Goal: Transaction & Acquisition: Purchase product/service

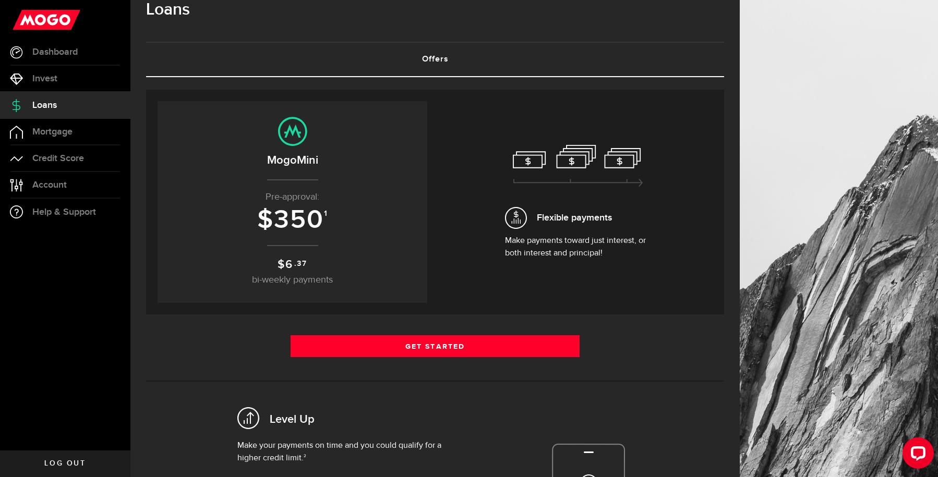
scroll to position [93, 0]
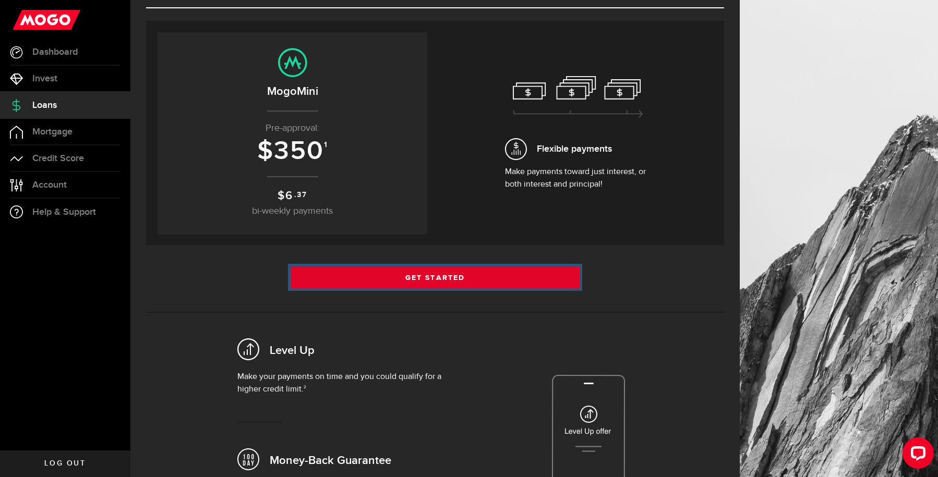
click at [353, 282] on link "Get Started" at bounding box center [435, 278] width 289 height 22
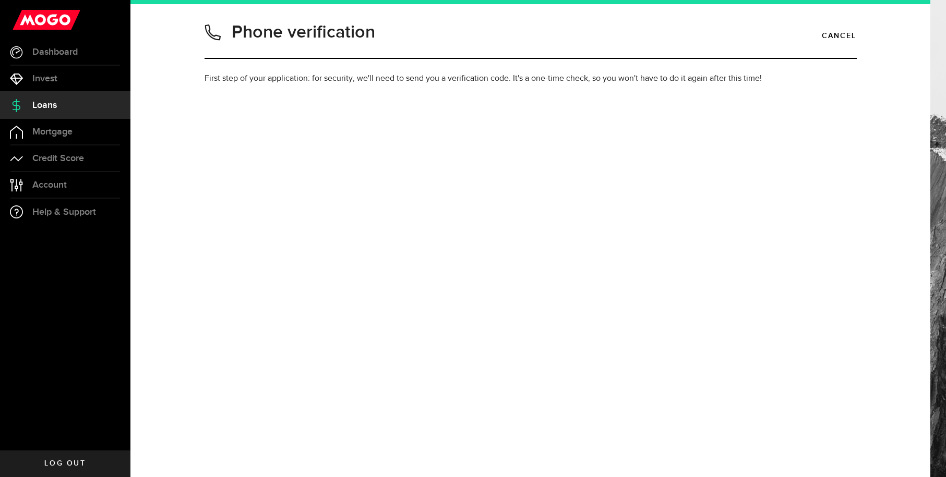
type input "2895478821"
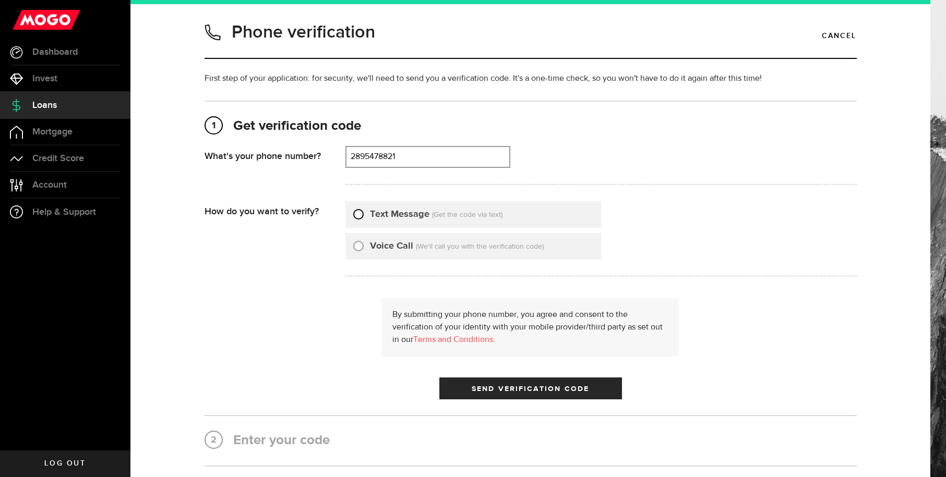
click at [358, 216] on input "Text Message" at bounding box center [358, 213] width 10 height 10
radio input "true"
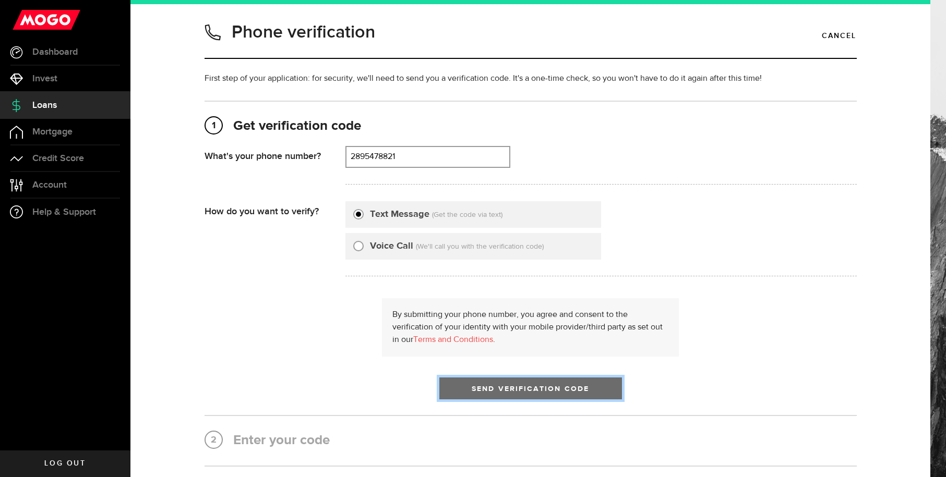
click at [489, 387] on span "Send Verification Code" at bounding box center [530, 389] width 117 height 7
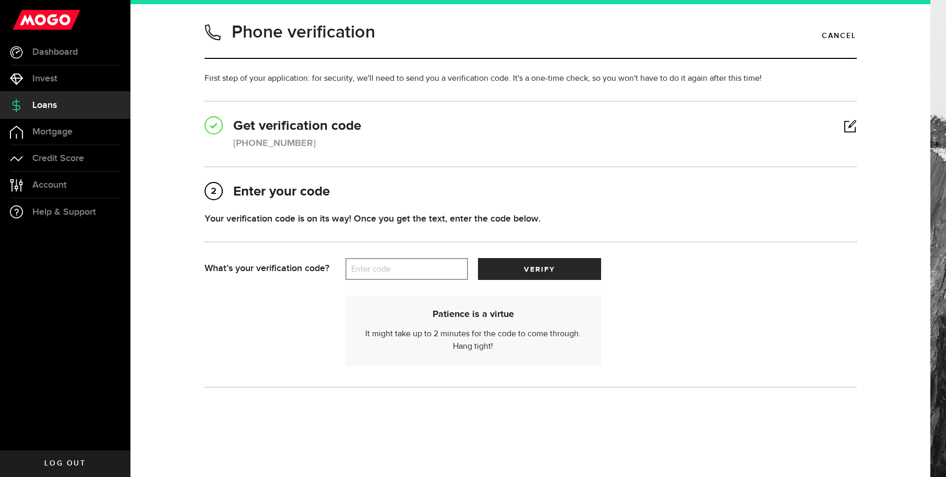
click at [435, 274] on label "Enter code" at bounding box center [406, 269] width 123 height 21
click at [435, 274] on input "Enter code" at bounding box center [406, 269] width 123 height 22
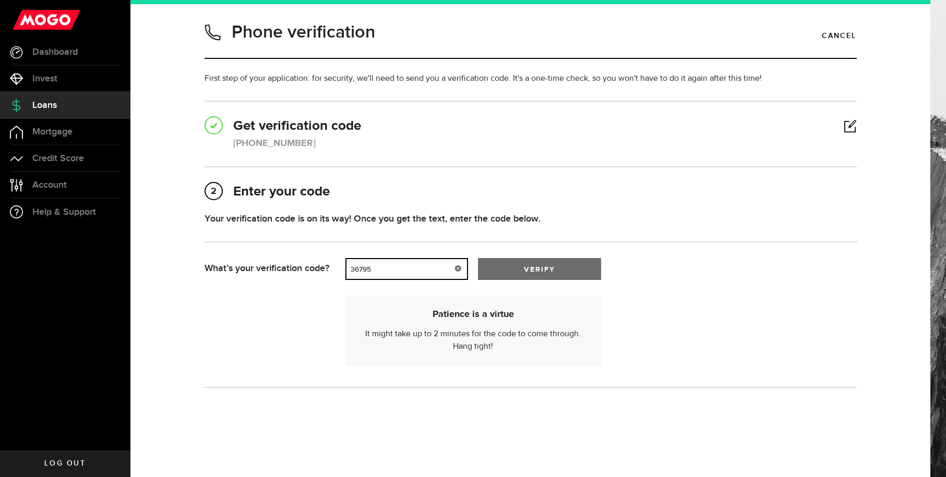
type input "36795"
click at [541, 264] on button "verify" at bounding box center [539, 269] width 123 height 22
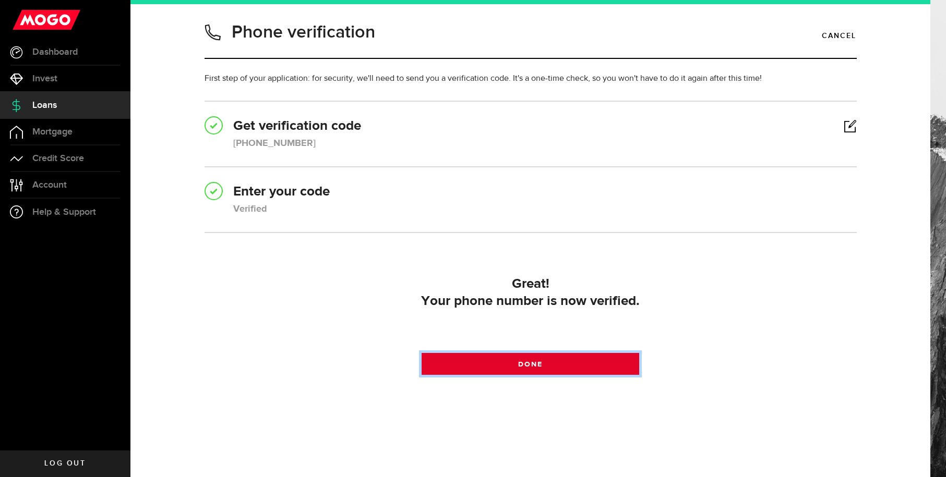
click at [577, 360] on link "Done" at bounding box center [531, 364] width 218 height 22
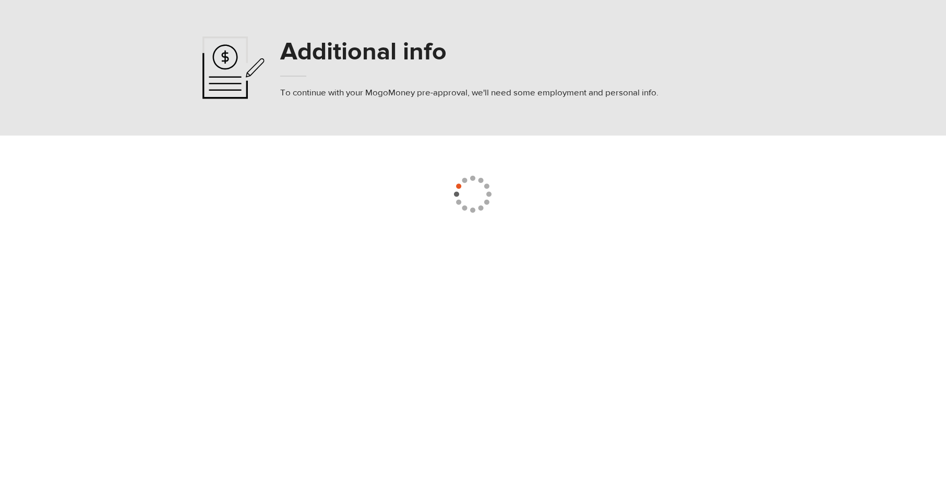
select select
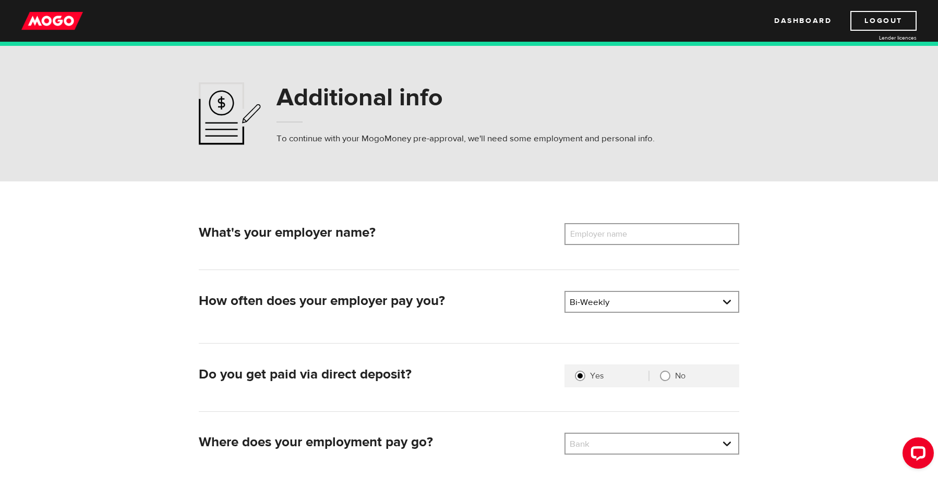
click at [601, 244] on label "Employer name" at bounding box center [606, 234] width 84 height 22
click at [601, 244] on input "Employer name" at bounding box center [651, 234] width 175 height 22
click at [603, 233] on input "David Dadio" at bounding box center [651, 234] width 175 height 22
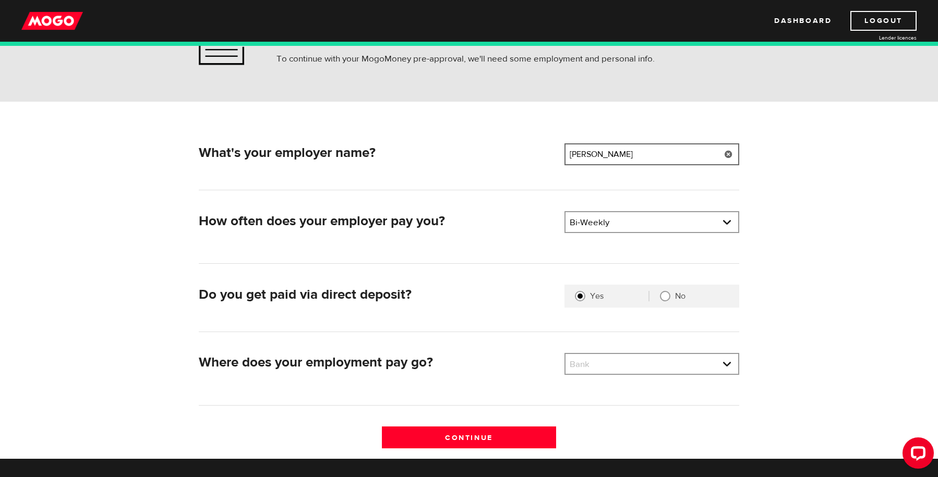
scroll to position [98, 0]
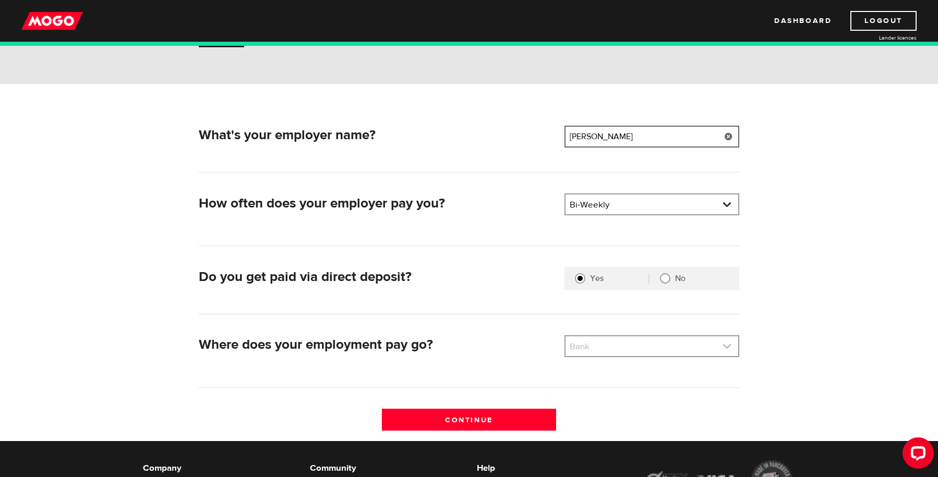
type input "David Daddio"
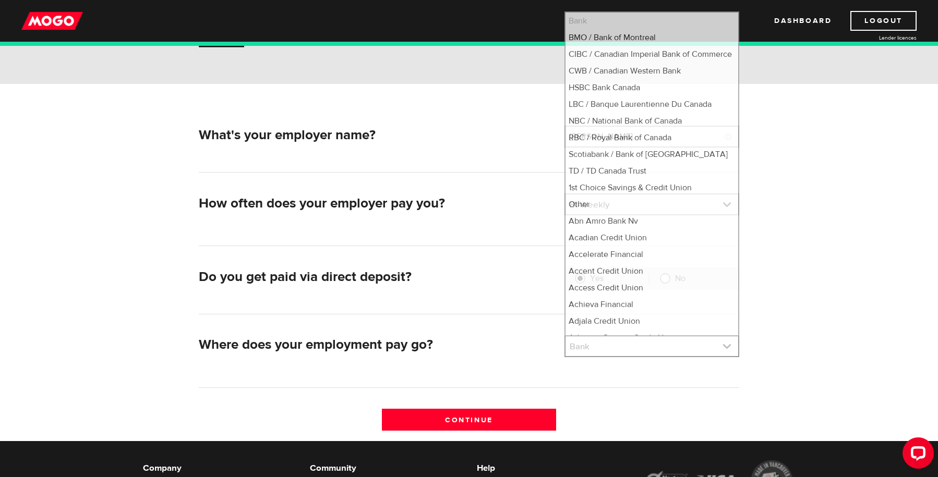
click at [620, 347] on link at bounding box center [651, 346] width 173 height 20
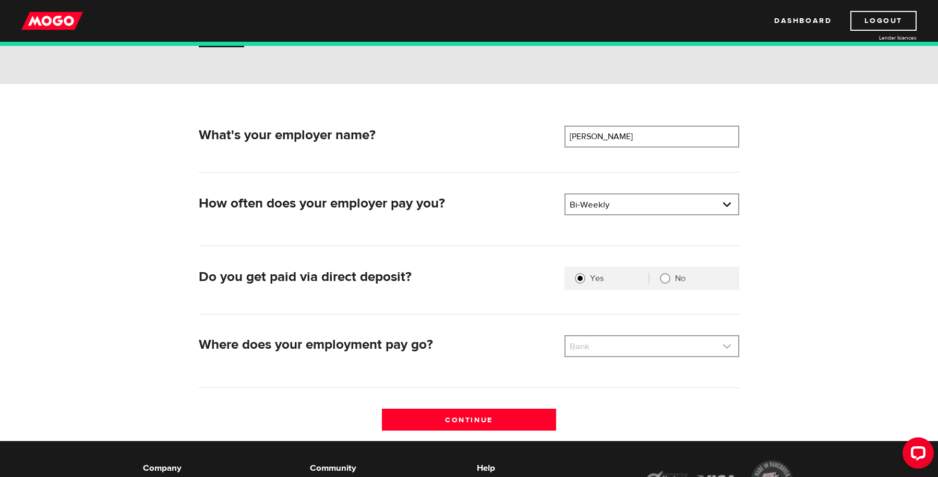
click at [616, 353] on link at bounding box center [651, 346] width 173 height 20
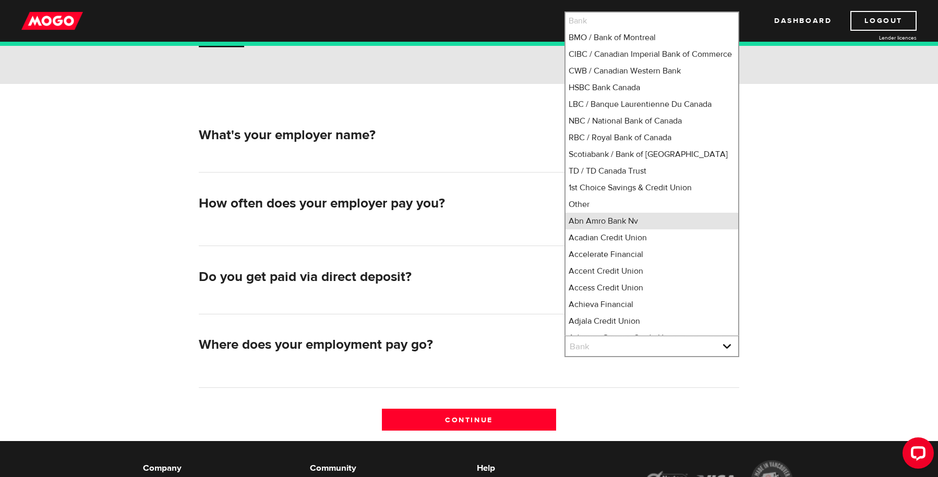
scroll to position [7, 0]
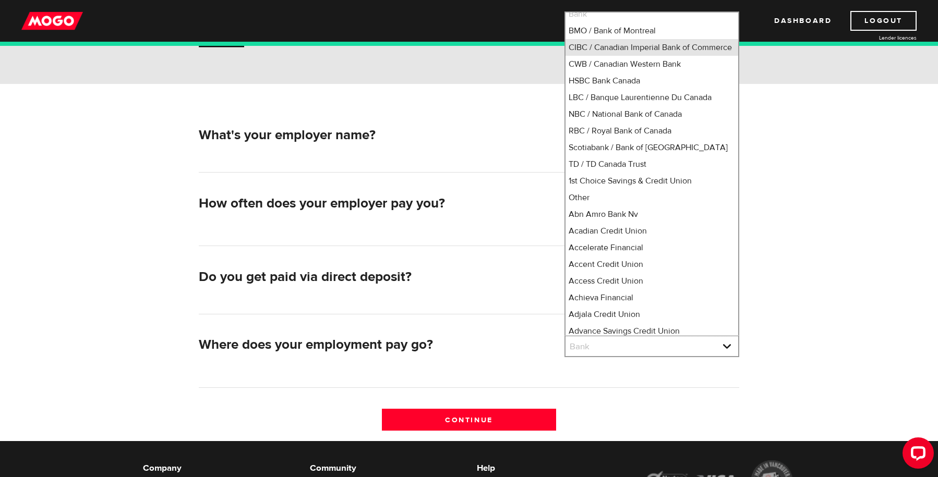
click at [627, 53] on li "CIBC / Canadian Imperial Bank of Commerce" at bounding box center [651, 47] width 173 height 17
select select "4"
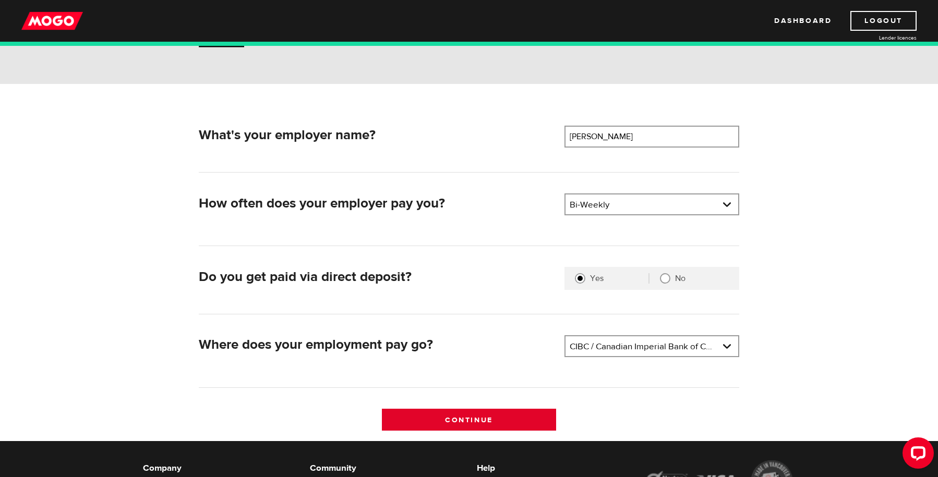
click at [507, 419] on input "Continue" at bounding box center [469, 420] width 175 height 22
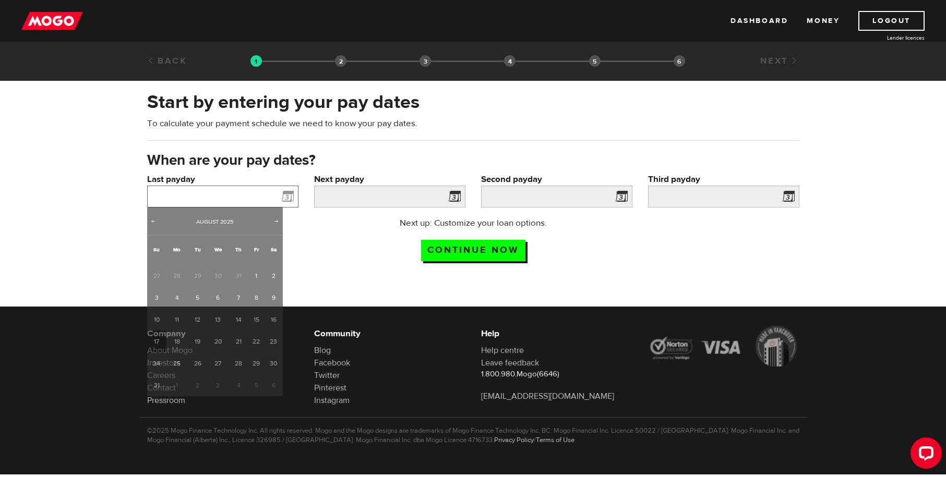
click at [234, 196] on input "Last payday" at bounding box center [222, 197] width 151 height 22
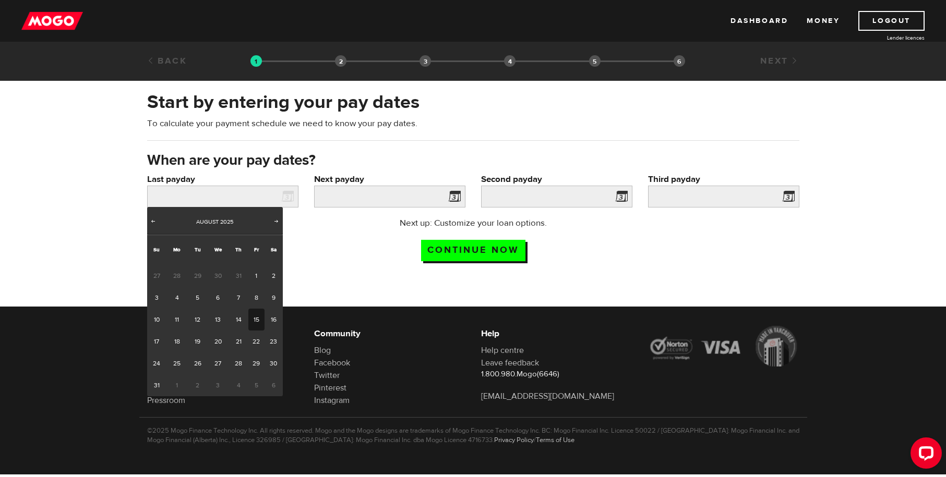
click at [259, 322] on link "15" at bounding box center [256, 320] width 16 height 22
type input "[DATE]"
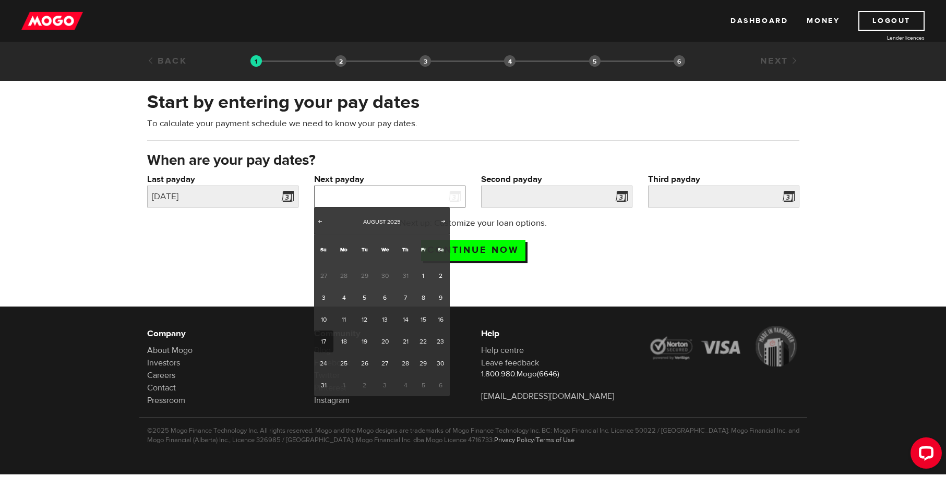
click at [381, 194] on input "Next payday" at bounding box center [389, 197] width 151 height 22
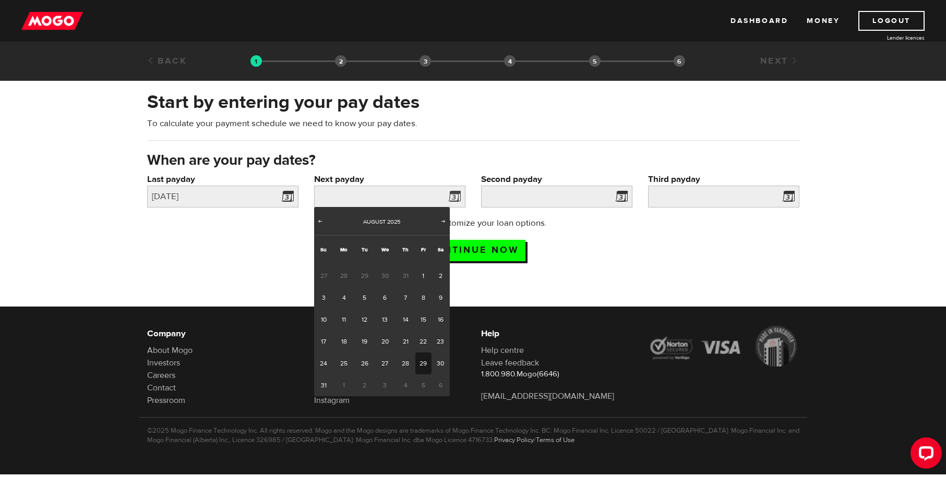
click at [420, 358] on link "29" at bounding box center [423, 364] width 16 height 22
type input "[DATE]"
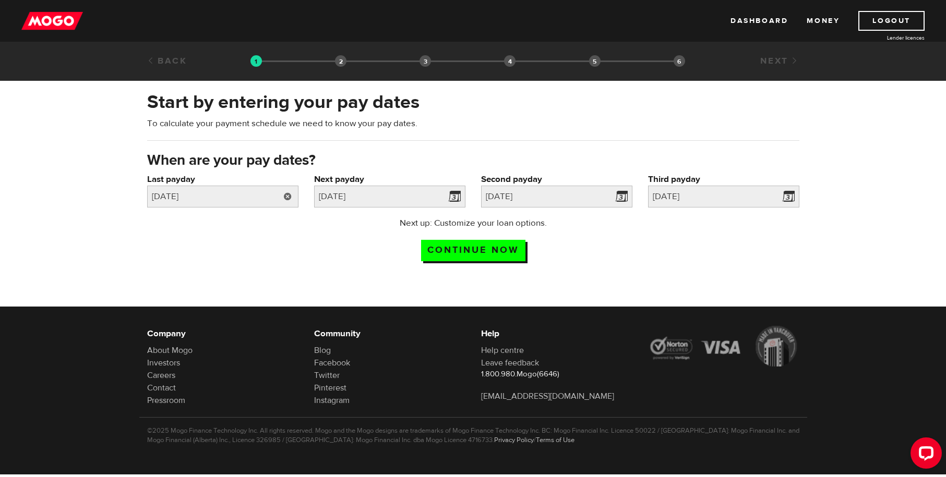
click at [277, 191] on link at bounding box center [287, 197] width 21 height 22
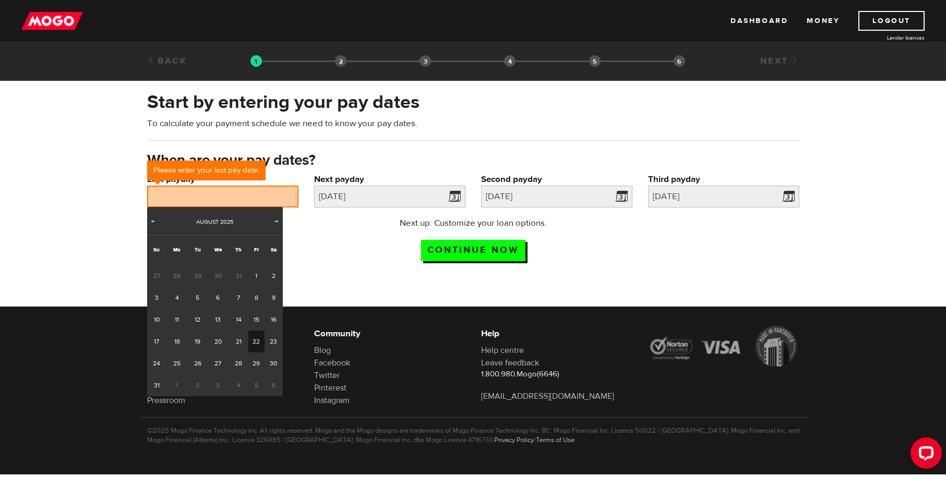
click at [257, 337] on link "22" at bounding box center [256, 342] width 16 height 22
type input "[DATE]"
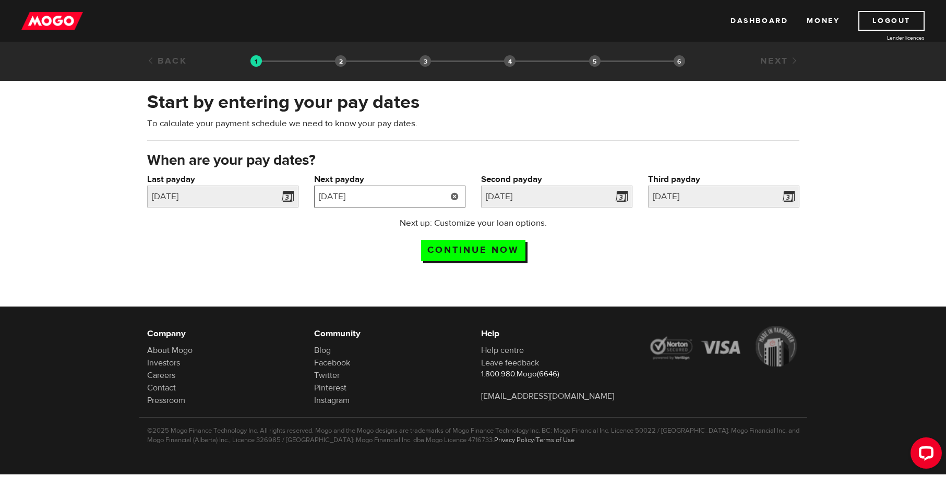
click at [386, 193] on input "[DATE]" at bounding box center [389, 197] width 151 height 22
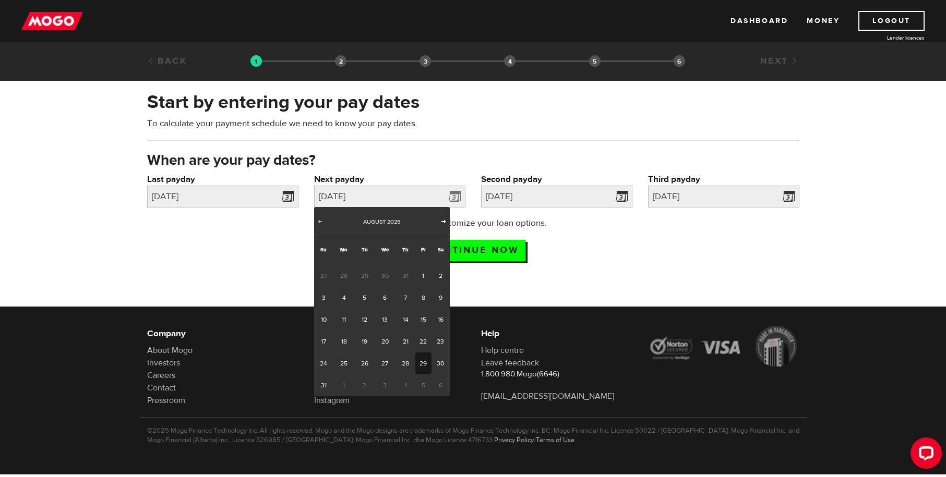
click at [442, 220] on span "Next" at bounding box center [443, 221] width 8 height 8
click at [420, 274] on link "5" at bounding box center [423, 276] width 16 height 22
type input "[DATE]"
type input "2025/9/19"
type input "2025/10/3"
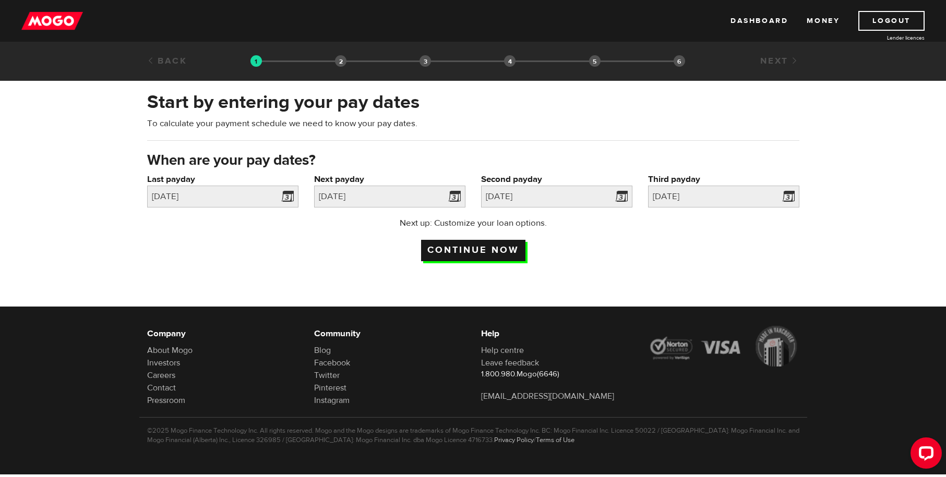
click at [475, 252] on input "Continue now" at bounding box center [473, 250] width 104 height 21
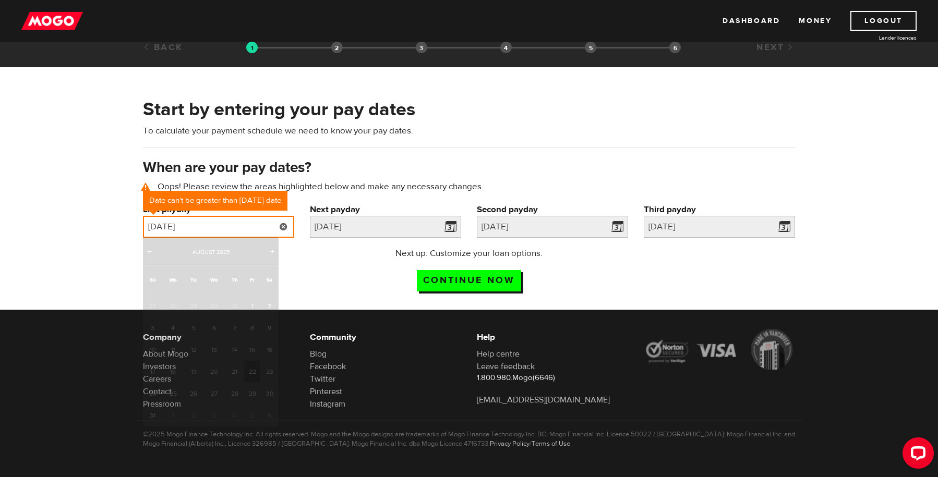
click at [242, 232] on input "[DATE]" at bounding box center [218, 227] width 151 height 22
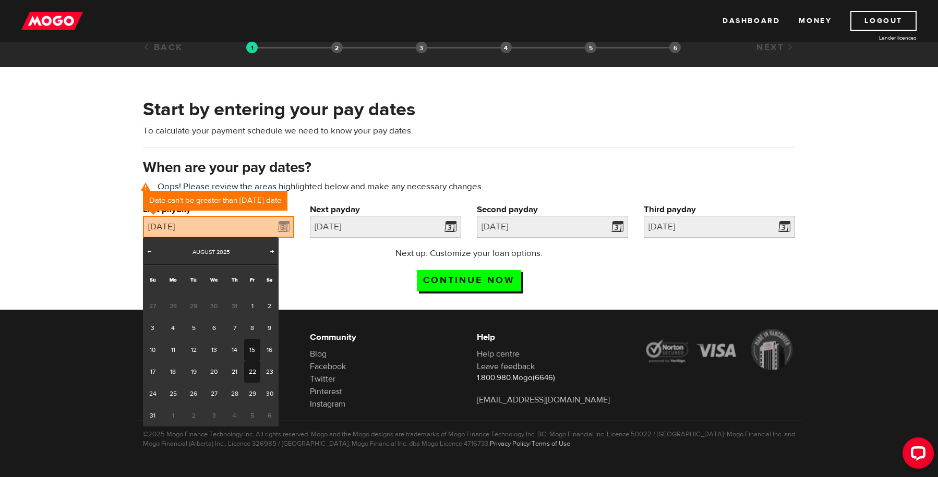
click at [249, 353] on link "15" at bounding box center [252, 350] width 16 height 22
type input "[DATE]"
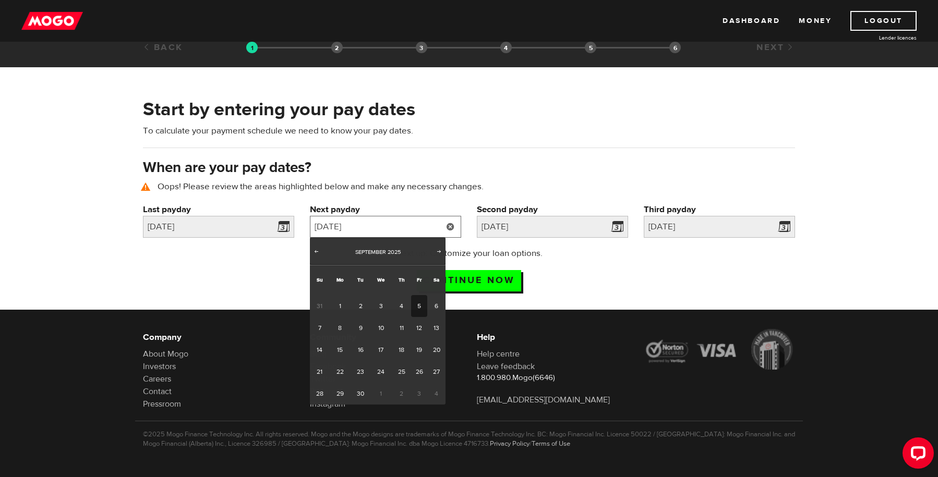
click at [372, 222] on input "[DATE]" at bounding box center [385, 227] width 151 height 22
click at [316, 255] on span "Prev" at bounding box center [316, 251] width 8 height 8
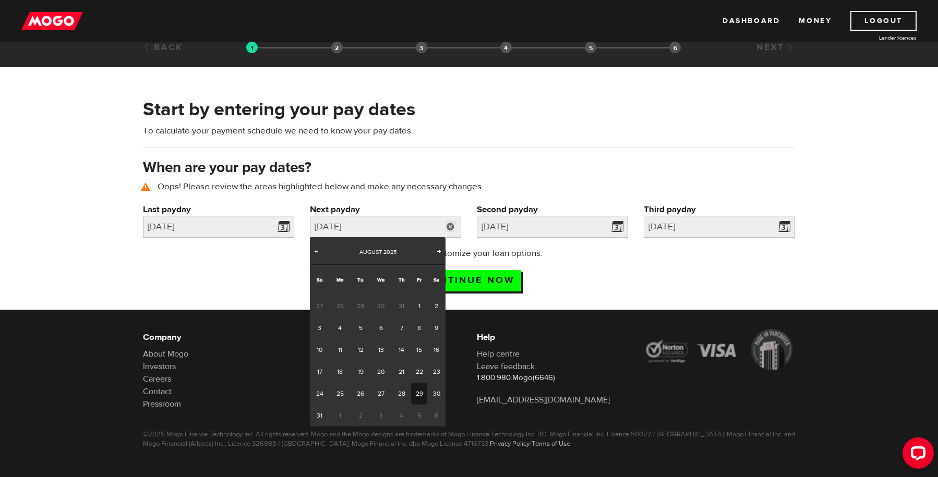
click at [414, 392] on link "29" at bounding box center [419, 394] width 16 height 22
type input "[DATE]"
type input "2025/9/26"
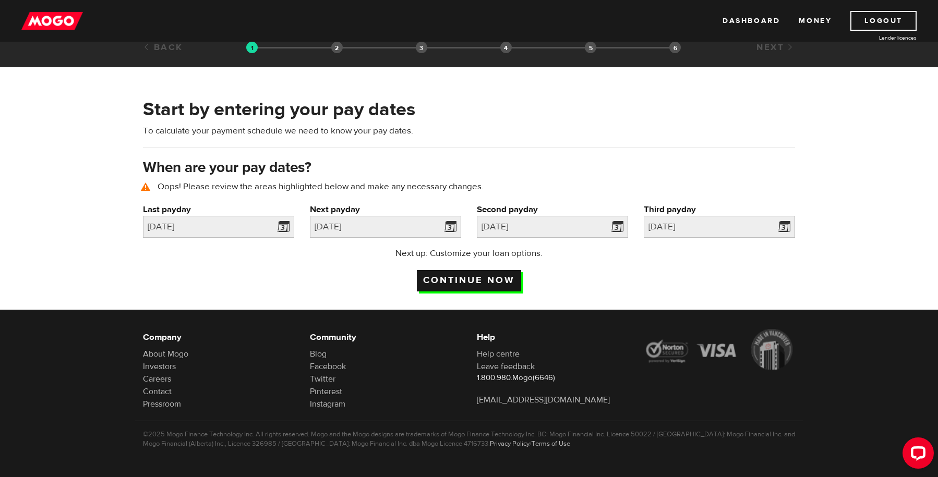
click at [487, 276] on input "Continue now" at bounding box center [469, 280] width 104 height 21
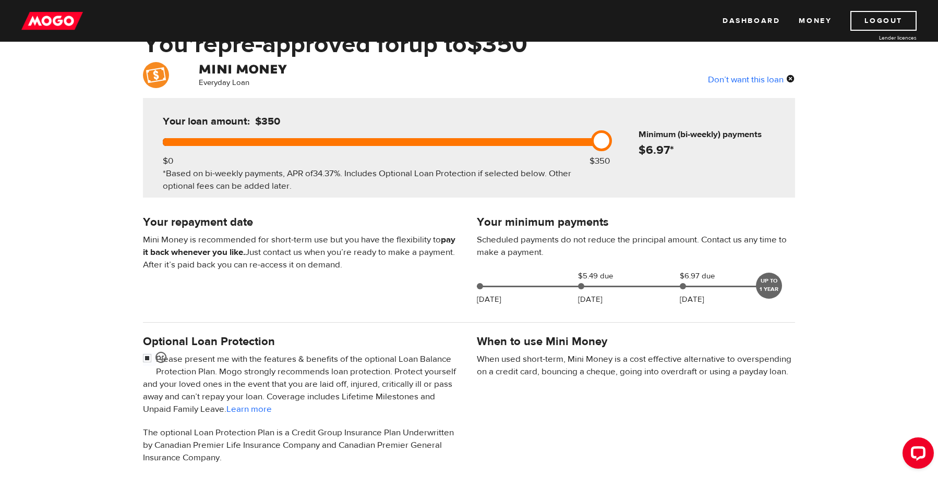
scroll to position [65, 0]
click at [768, 76] on div "Don’t want this loan" at bounding box center [751, 80] width 87 height 14
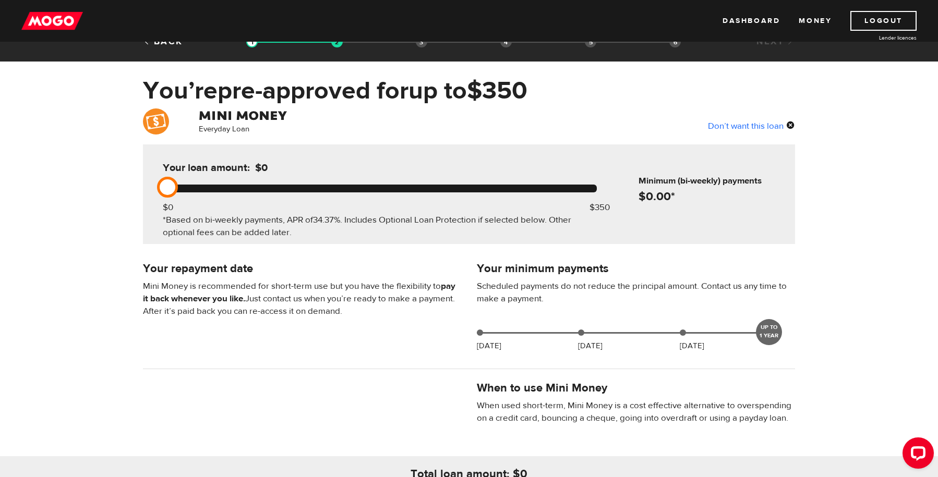
scroll to position [0, 0]
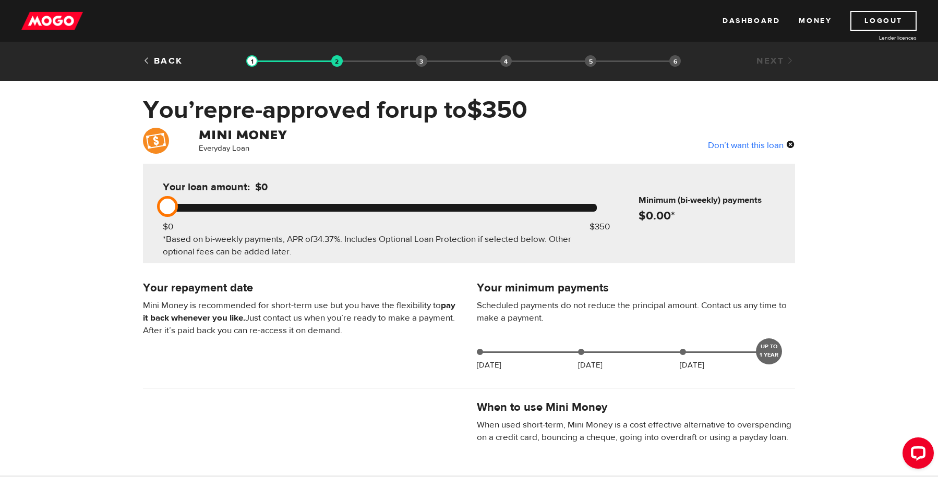
drag, startPoint x: 178, startPoint y: 207, endPoint x: 275, endPoint y: 219, distance: 97.8
click at [275, 219] on div "Your loan amount: $0 $0 $350 *Based on bi-weekly payments, APR of 34.37% . Incl…" at bounding box center [379, 214] width 465 height 100
drag, startPoint x: 165, startPoint y: 198, endPoint x: 277, endPoint y: 215, distance: 113.0
click at [277, 215] on div "Your loan amount: $0 $0 $350 *Based on bi-weekly payments, APR of 34.37% . Incl…" at bounding box center [379, 214] width 465 height 100
click at [292, 201] on div "Your loan amount: $0" at bounding box center [269, 191] width 221 height 25
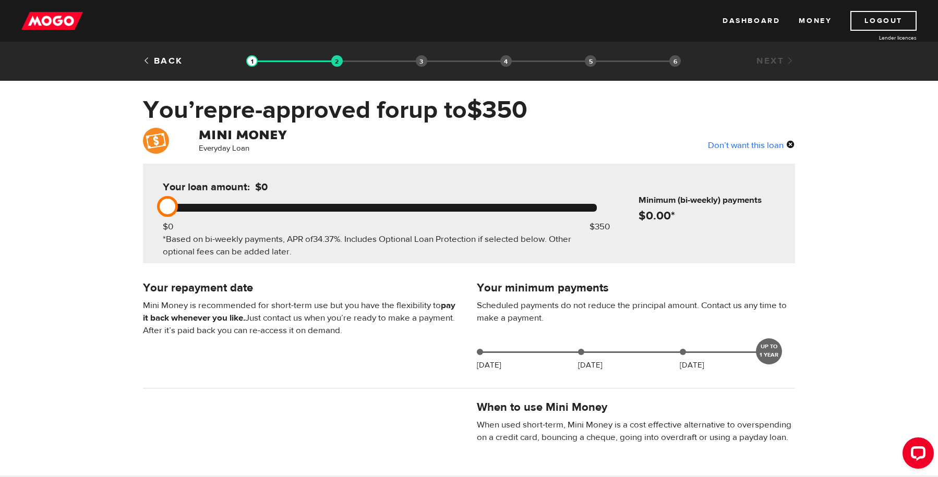
click at [162, 206] on link at bounding box center [167, 206] width 21 height 21
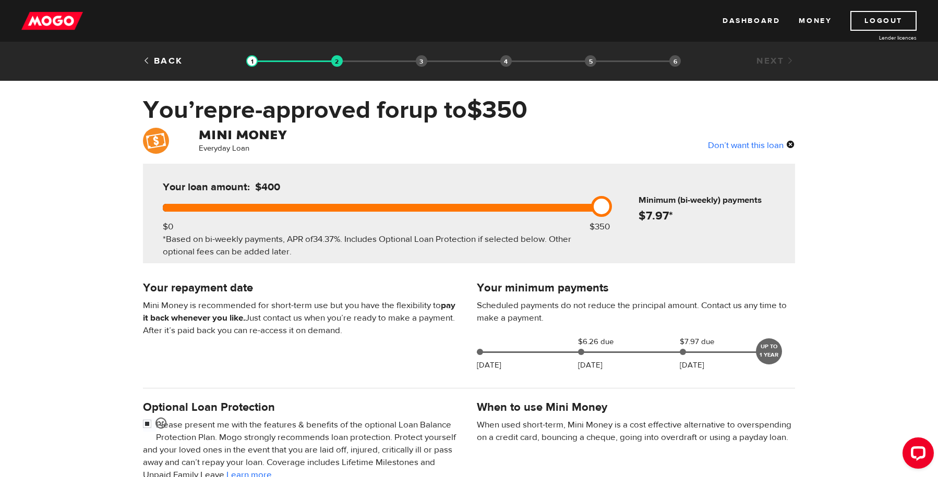
drag, startPoint x: 162, startPoint y: 206, endPoint x: 582, endPoint y: 202, distance: 420.0
click at [582, 202] on div "Your loan amount: $400 $0 $350 *Based on bi-weekly payments, APR of 34.37% . In…" at bounding box center [379, 214] width 465 height 100
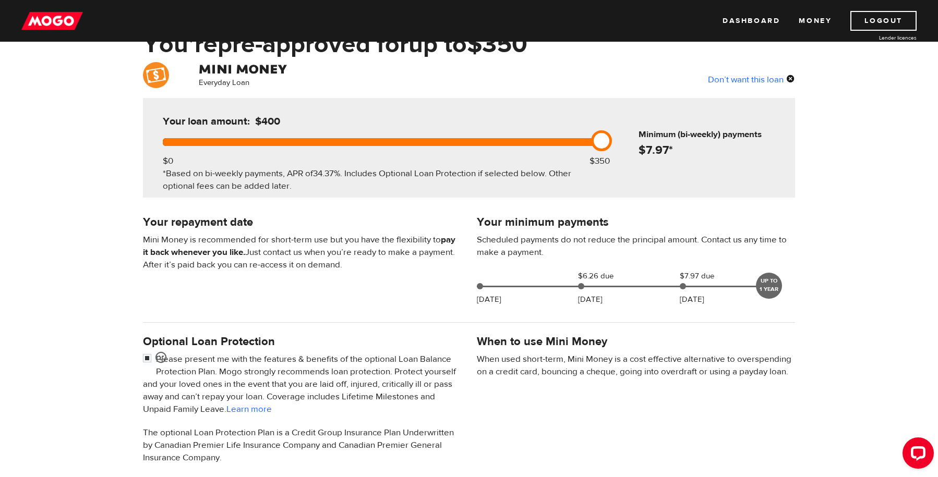
scroll to position [65, 0]
click at [145, 358] on input "checkbox" at bounding box center [149, 360] width 13 height 13
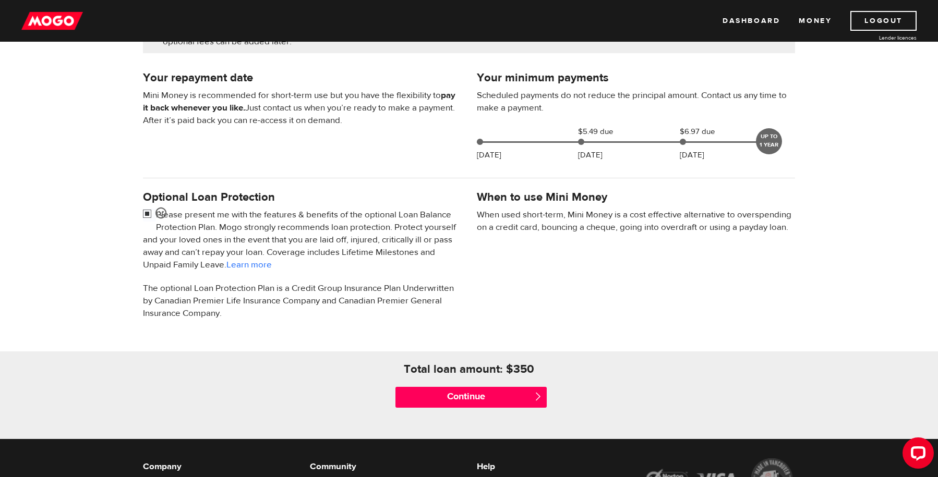
scroll to position [211, 0]
click at [148, 210] on input "checkbox" at bounding box center [149, 214] width 13 height 13
checkbox input "false"
click at [771, 135] on div "UP TO 1 YEAR" at bounding box center [769, 141] width 26 height 26
drag, startPoint x: 482, startPoint y: 140, endPoint x: 609, endPoint y: 148, distance: 127.0
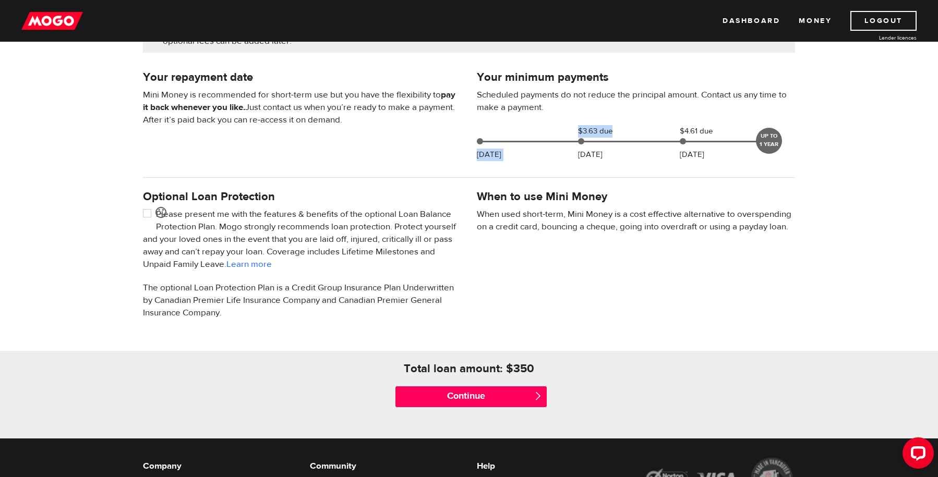
click at [609, 148] on div "Aug 18 $3.63 due Aug 29 $4.61 due Sep 12 UP TO 1 YEAR" at bounding box center [625, 139] width 304 height 29
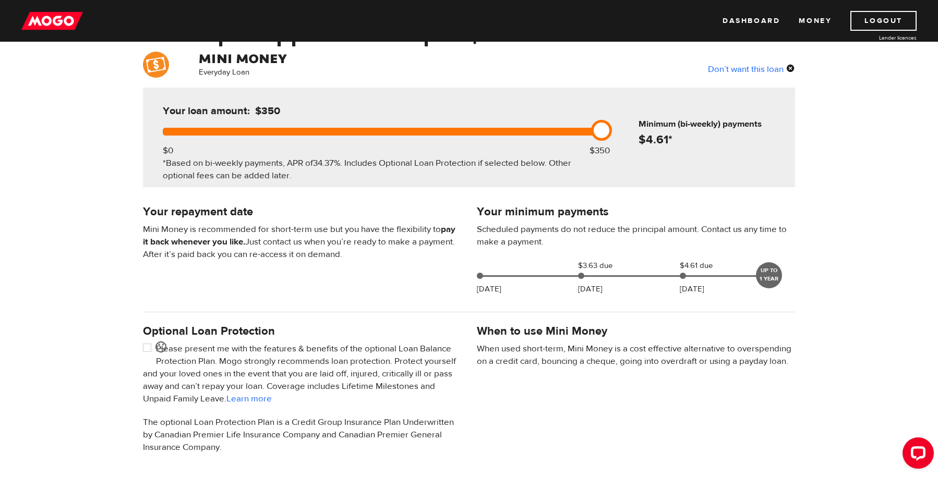
scroll to position [156, 0]
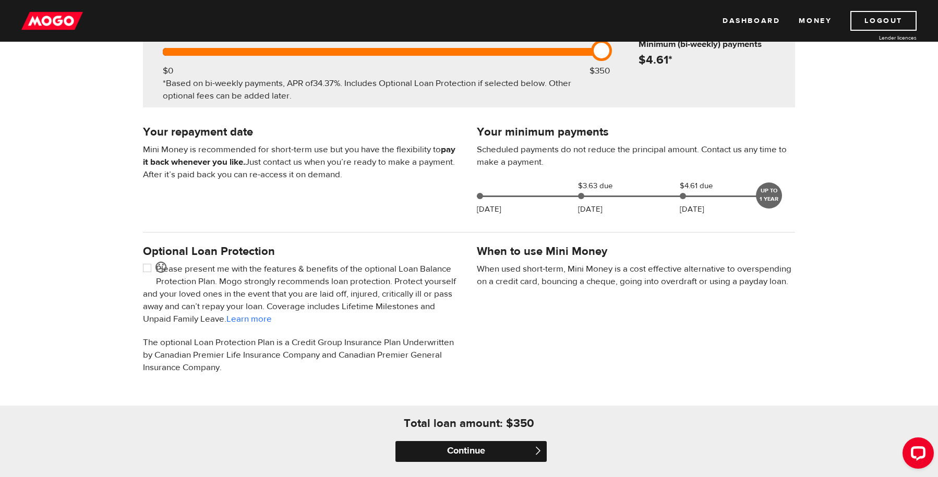
click at [513, 450] on input "Continue" at bounding box center [470, 451] width 151 height 21
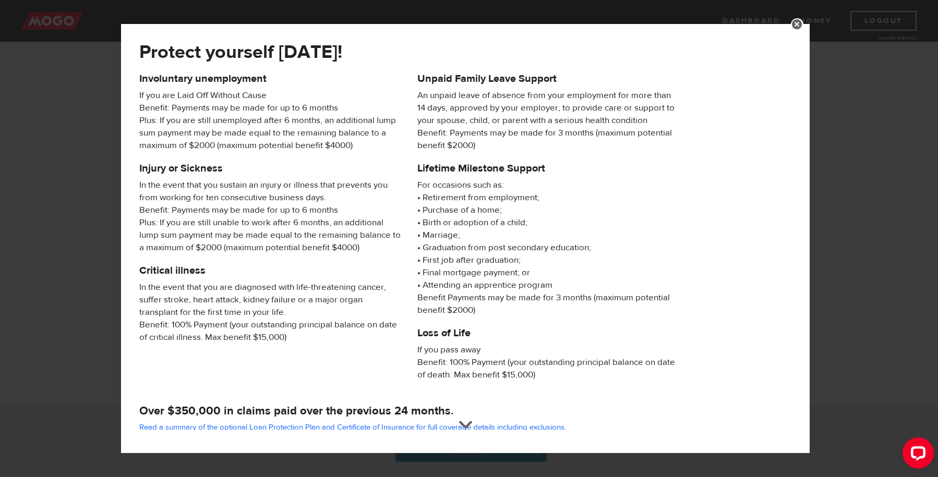
scroll to position [98, 0]
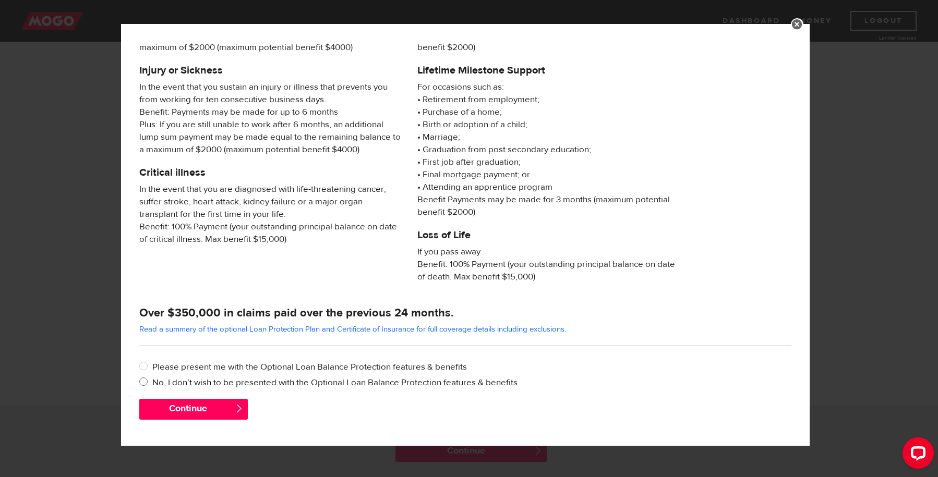
click at [151, 382] on input "No, I don’t wish to be presented with the Optional Loan Balance Protection feat…" at bounding box center [145, 383] width 13 height 13
radio input "true"
click at [802, 26] on link at bounding box center [797, 24] width 13 height 13
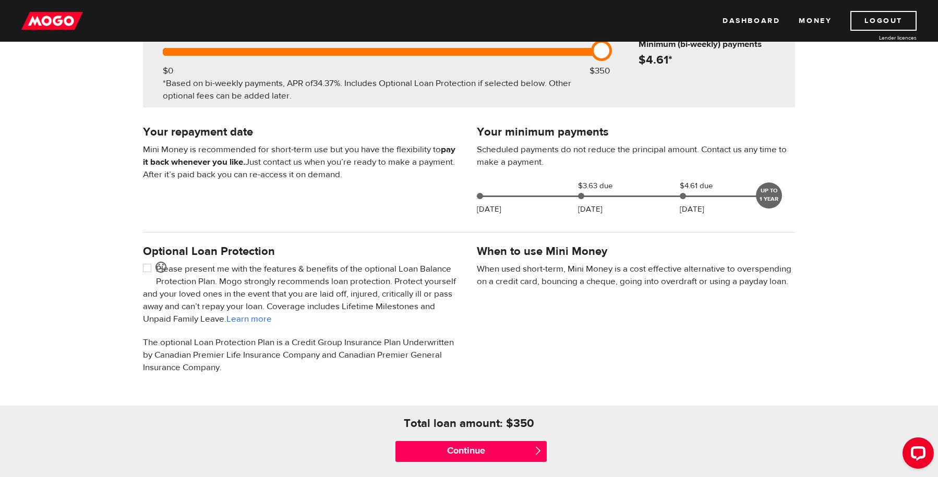
scroll to position [0, 0]
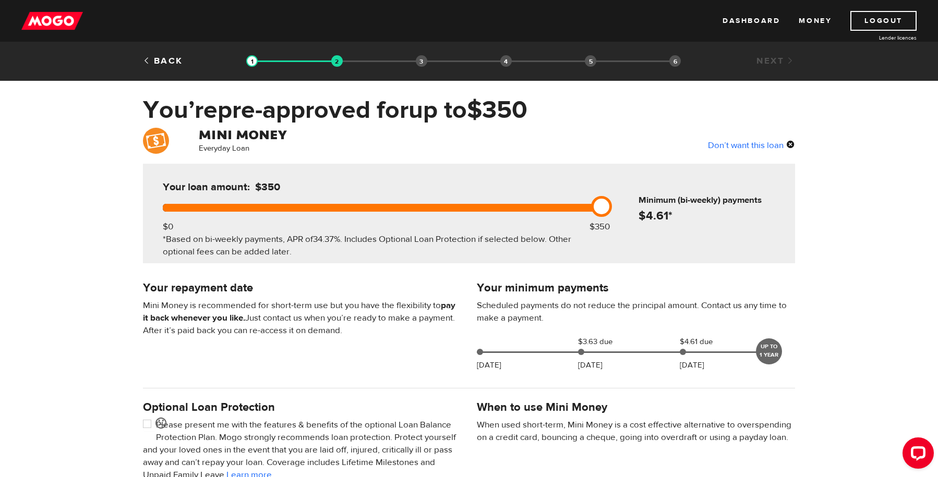
click at [742, 143] on div "Don’t want this loan" at bounding box center [751, 145] width 87 height 14
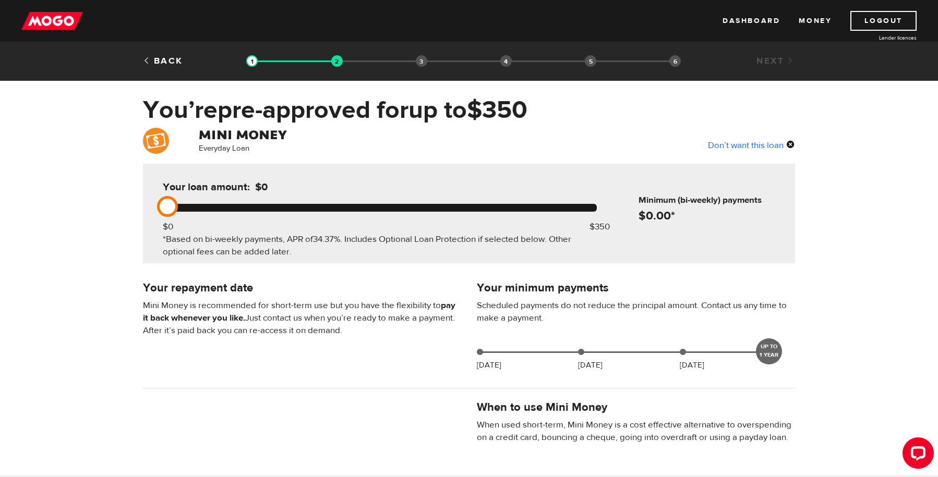
click at [748, 141] on div "Don’t want this loan" at bounding box center [751, 145] width 87 height 14
click at [790, 140] on div "Don’t want this loan" at bounding box center [751, 145] width 87 height 14
click at [790, 145] on div "Don’t want this loan" at bounding box center [751, 145] width 87 height 14
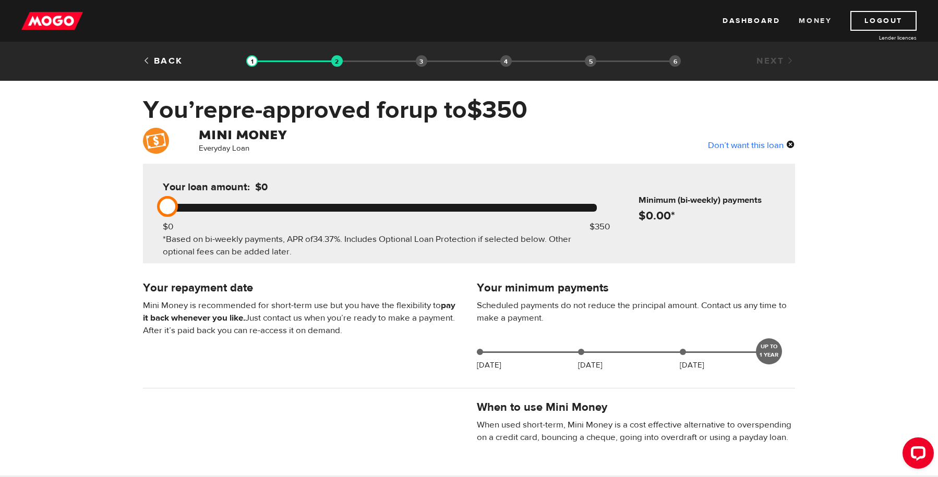
click at [809, 18] on link "Money" at bounding box center [815, 21] width 33 height 20
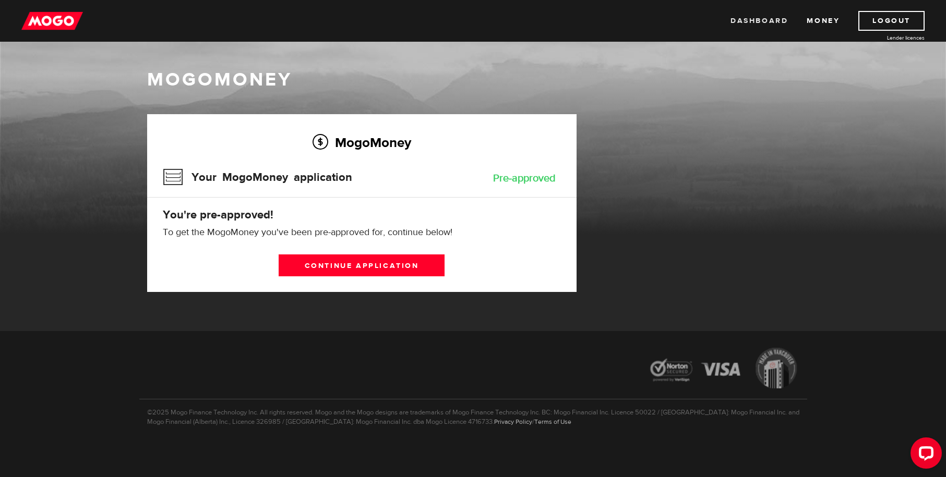
click at [763, 20] on link "Dashboard" at bounding box center [758, 21] width 57 height 20
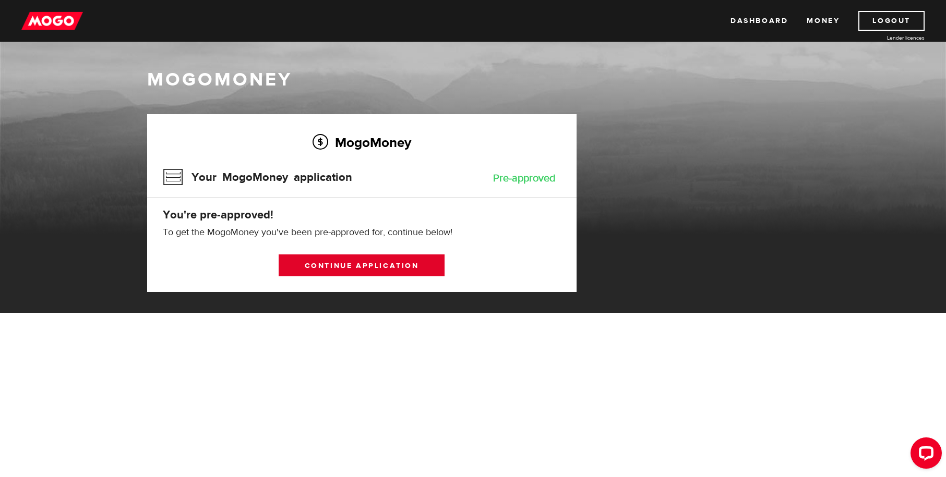
click at [419, 270] on link "Continue application" at bounding box center [362, 266] width 166 height 22
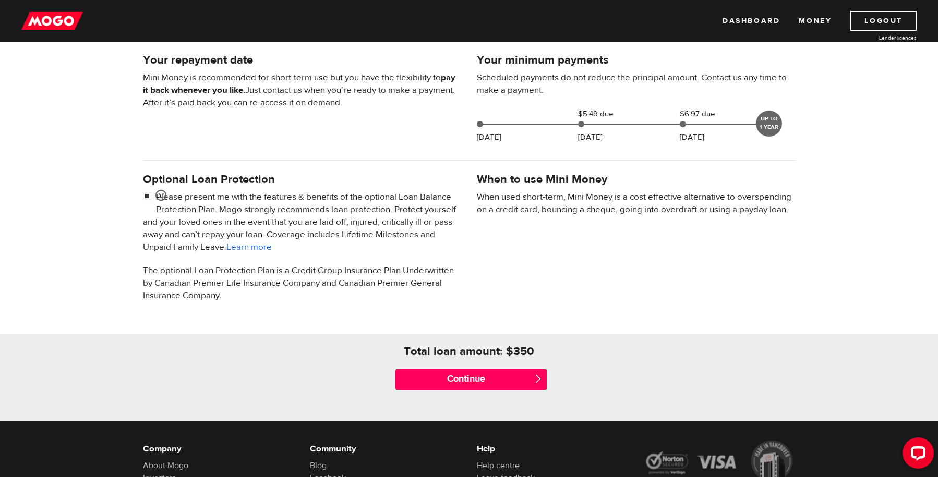
scroll to position [237, 0]
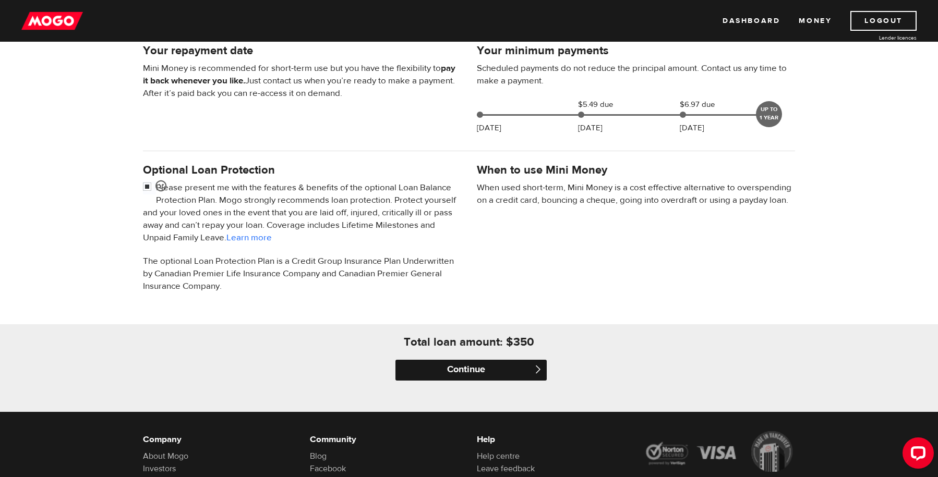
click at [444, 372] on input "Continue" at bounding box center [470, 370] width 151 height 21
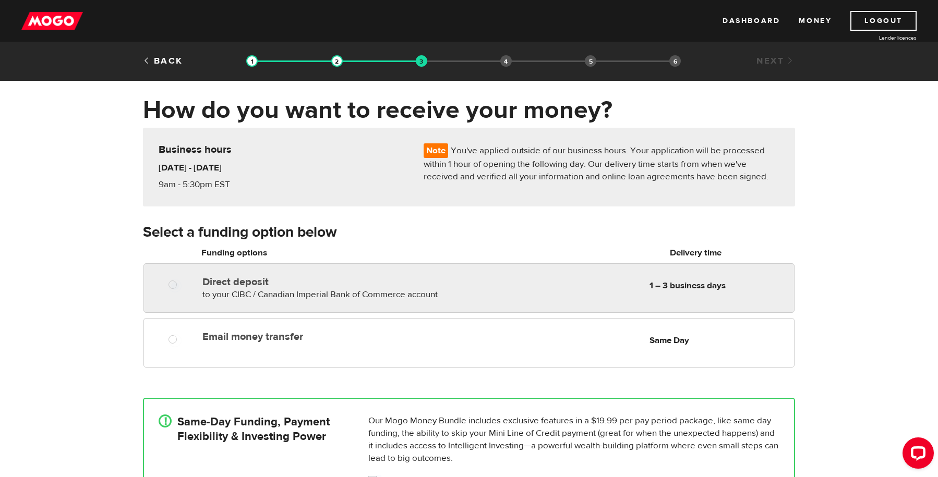
radio input "true"
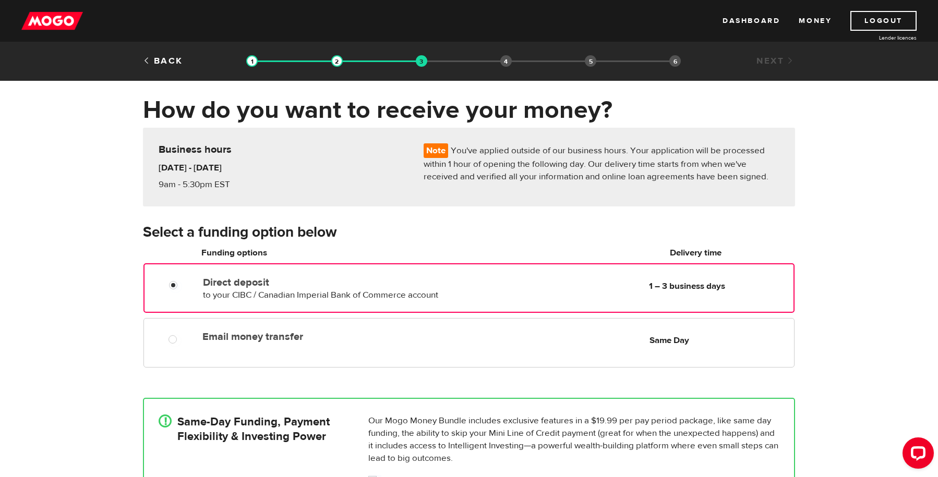
click at [456, 300] on div "Direct deposit to your CIBC / Canadian Imperial Bank of Commerce account Delive…" at bounding box center [496, 286] width 595 height 29
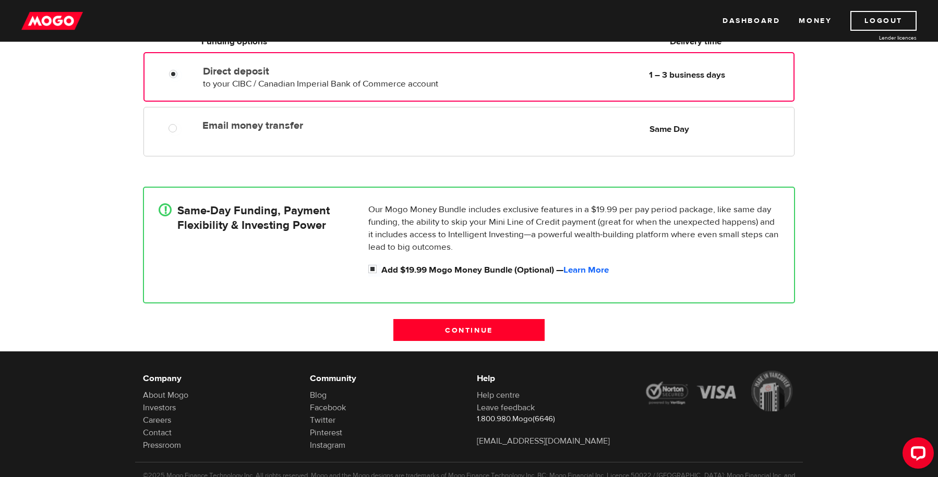
scroll to position [212, 0]
click at [501, 267] on label "Add $19.99 Mogo Money Bundle (Optional) — Learn More" at bounding box center [580, 269] width 398 height 13
click at [381, 267] on input "Add $19.99 Mogo Money Bundle (Optional) — Learn More" at bounding box center [374, 269] width 13 height 13
checkbox input "false"
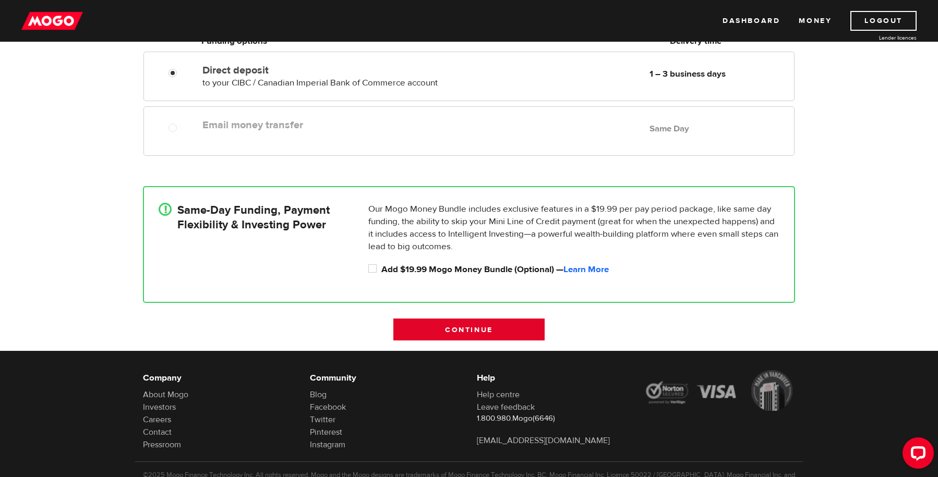
click at [466, 332] on input "Continue" at bounding box center [468, 330] width 151 height 22
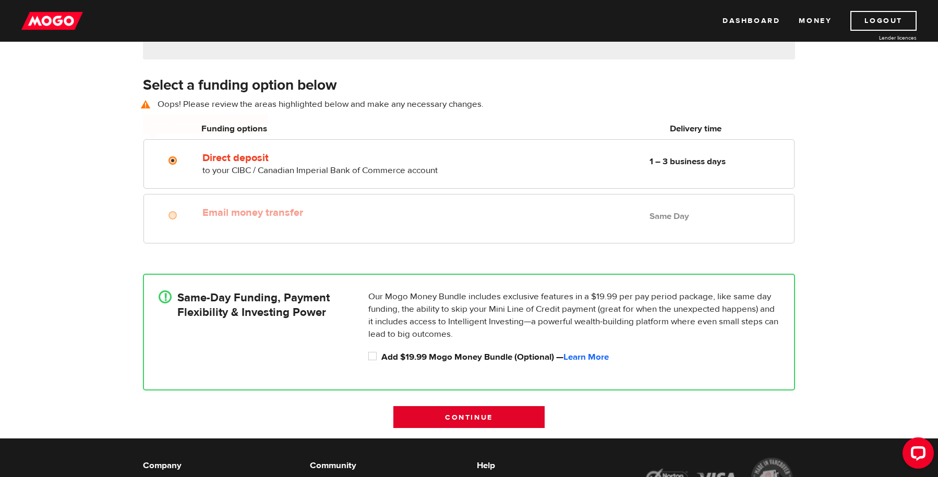
scroll to position [145, 0]
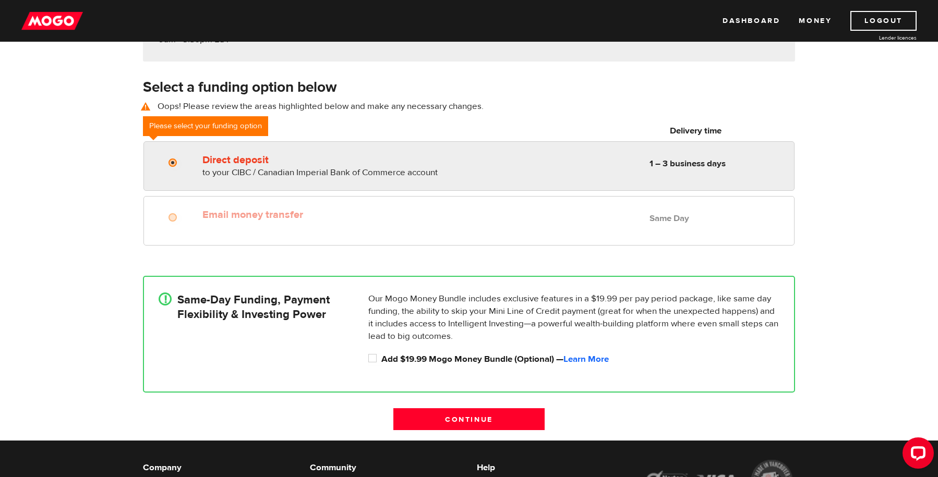
radio input "true"
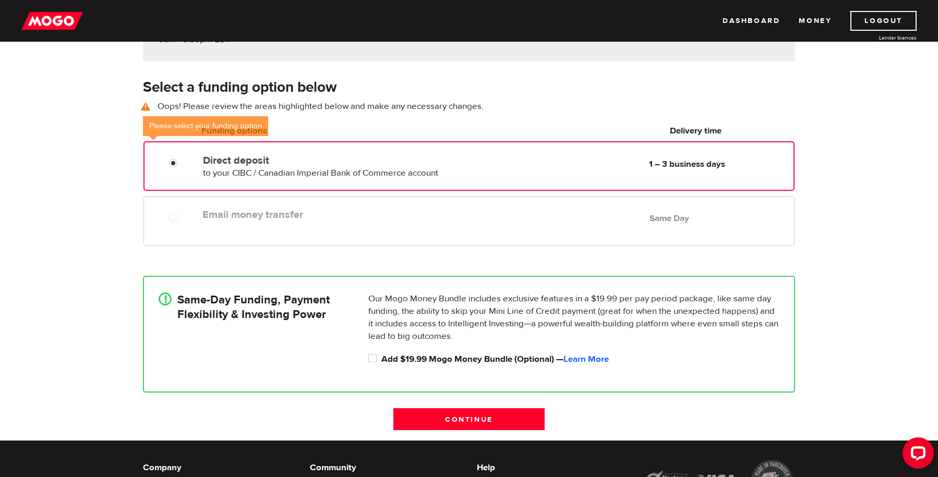
click at [391, 186] on div "Direct deposit to your CIBC / Canadian Imperial Bank of Commerce account Delive…" at bounding box center [468, 166] width 651 height 50
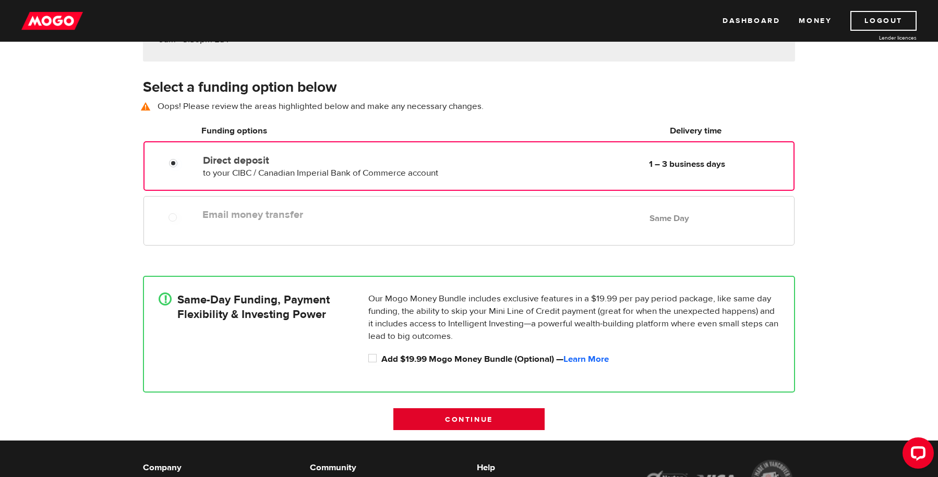
click at [429, 413] on input "Continue" at bounding box center [468, 419] width 151 height 22
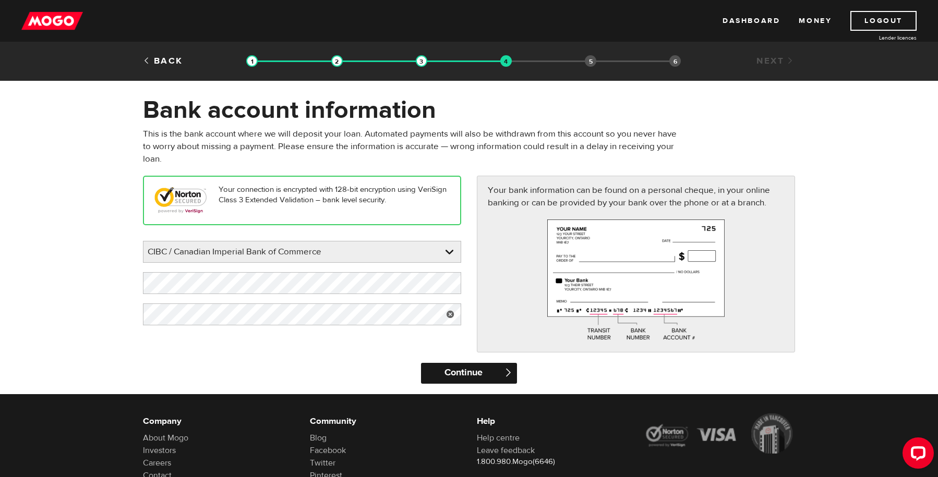
click at [498, 369] on input "Continue" at bounding box center [468, 373] width 95 height 21
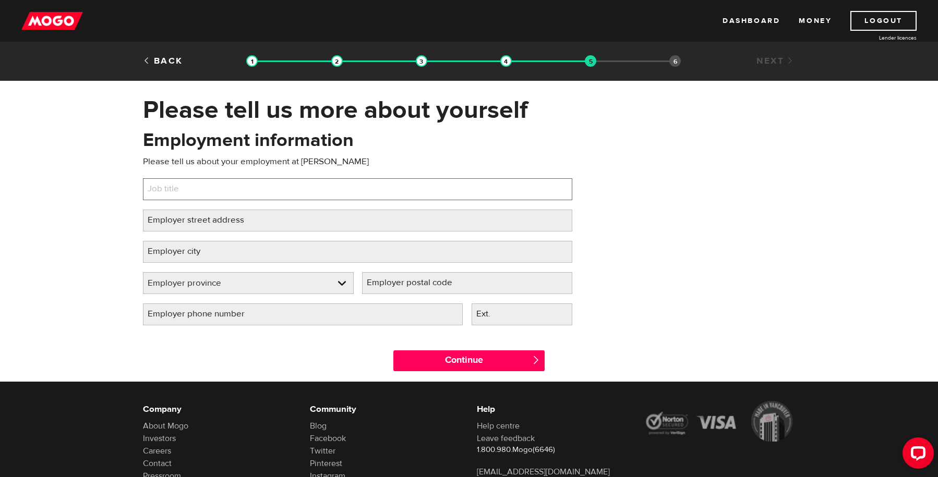
click at [434, 196] on input "Job title" at bounding box center [357, 189] width 429 height 22
type input "Auto Technician"
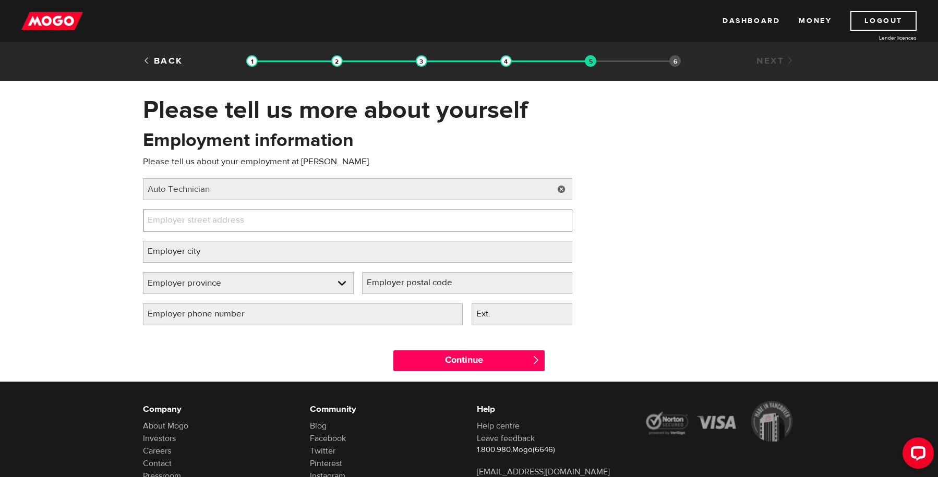
click at [413, 227] on input "Employer street address" at bounding box center [357, 221] width 429 height 22
paste input "Unsecured debt amount"
type input "U"
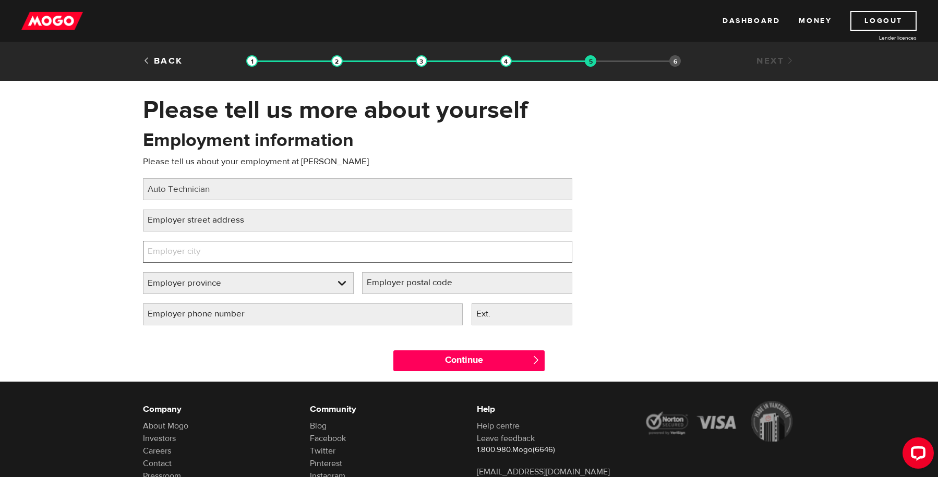
click at [260, 252] on input "Employer city" at bounding box center [357, 252] width 429 height 22
type input "Niagara Falls"
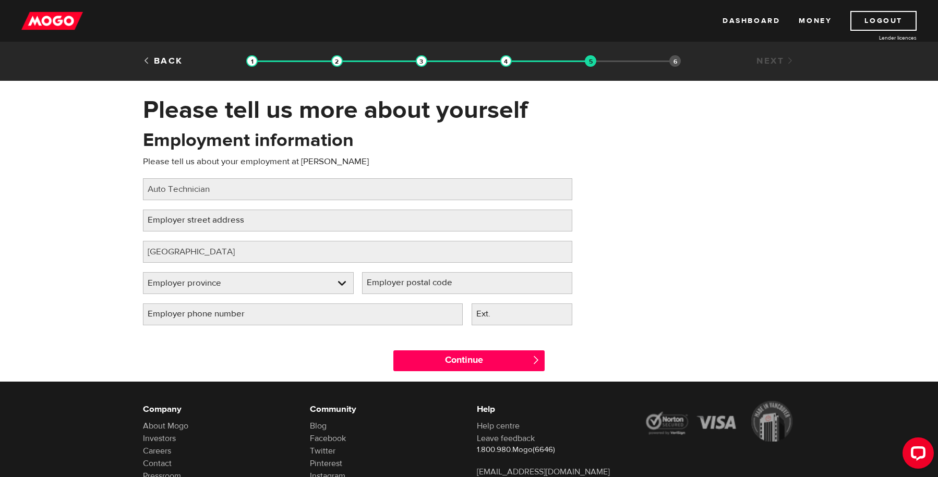
click at [128, 251] on div "Please tell us more about yourself Oops! Please review the areas highlighted be…" at bounding box center [469, 238] width 938 height 287
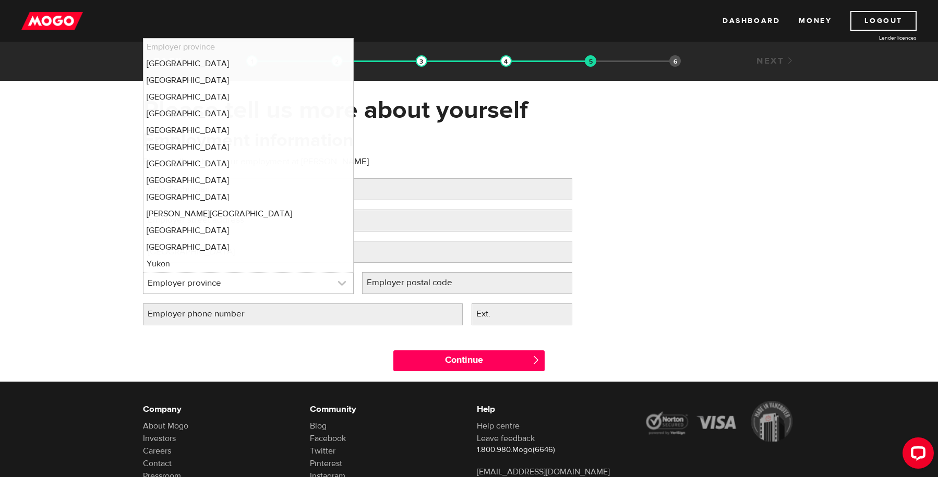
click at [182, 290] on link at bounding box center [248, 283] width 210 height 21
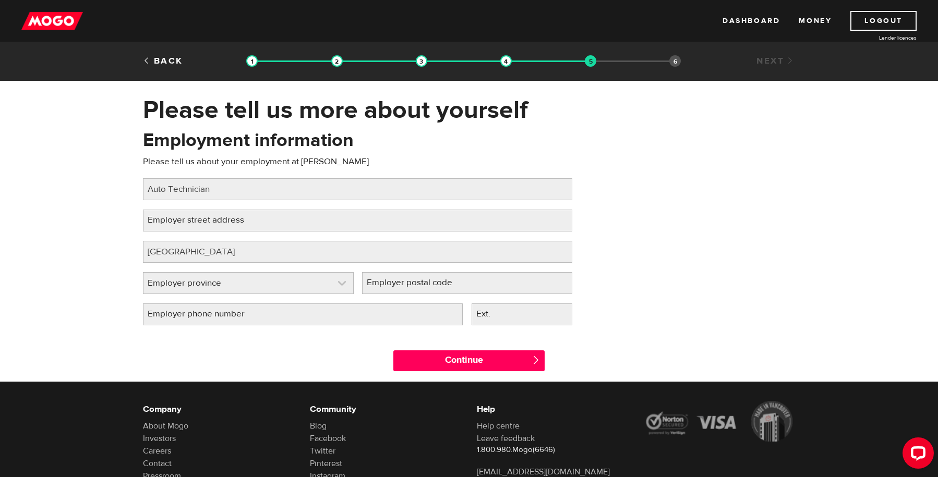
click at [196, 287] on link at bounding box center [248, 283] width 210 height 21
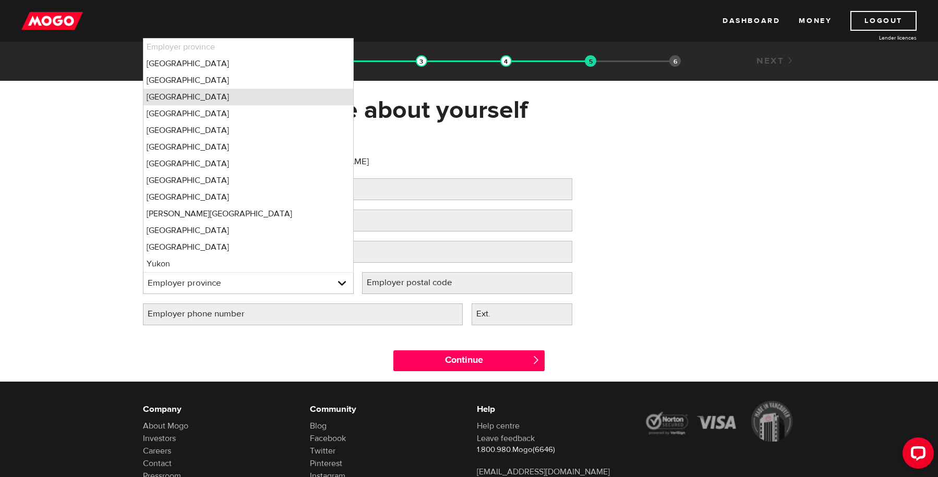
click at [234, 92] on li "Ontario" at bounding box center [248, 97] width 210 height 17
select select "ON"
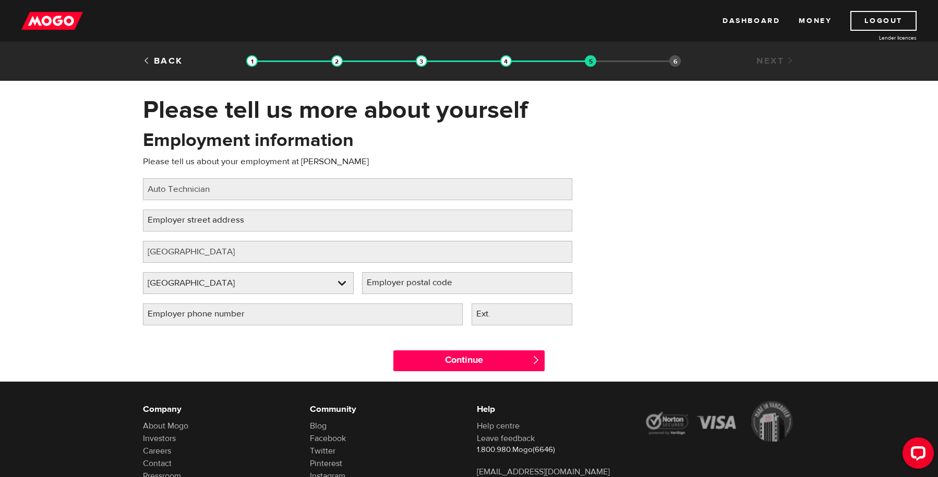
click at [400, 280] on label "Employer postal code" at bounding box center [418, 282] width 112 height 21
click at [400, 280] on input "Employer postal code" at bounding box center [467, 283] width 211 height 22
paste input "L2G 4N3"
type input "L2G 4N3"
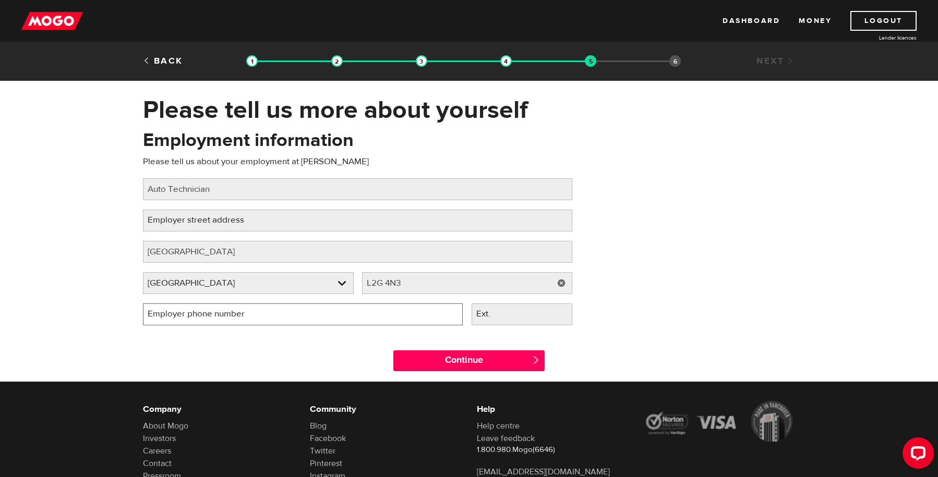
click at [358, 312] on input "Employer phone number" at bounding box center [303, 315] width 320 height 22
click at [172, 225] on label "Employer street address" at bounding box center [204, 220] width 123 height 21
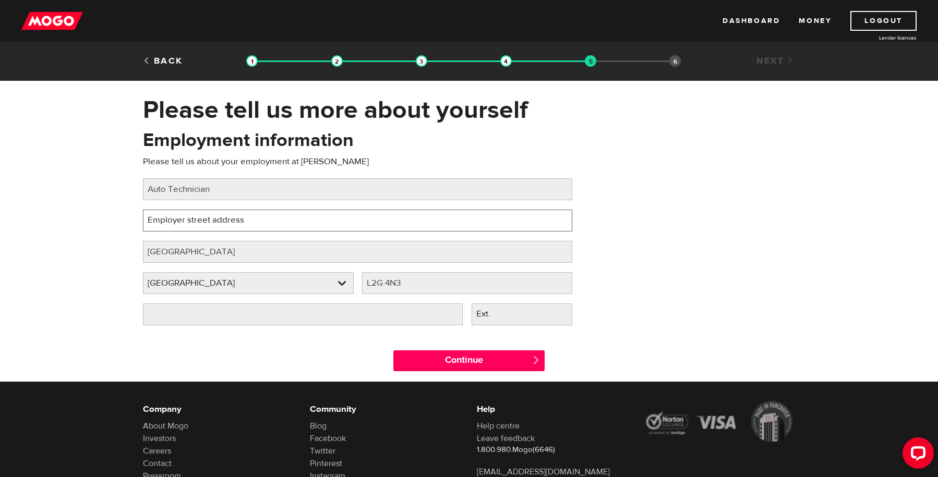
click at [172, 225] on input "Employer street address" at bounding box center [357, 221] width 429 height 22
paste input "6410 Drummond Rd"
type input "6410 Drummond Rd"
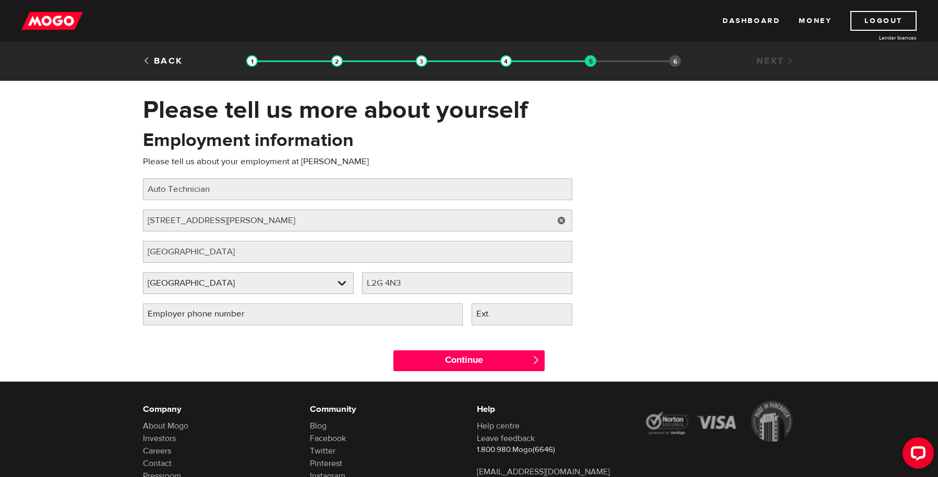
click at [183, 310] on label "Employer phone number" at bounding box center [204, 314] width 123 height 21
click at [183, 310] on input "Employer phone number" at bounding box center [303, 315] width 320 height 22
type input "(905) 356-6300"
click at [480, 357] on input "Continue" at bounding box center [468, 361] width 151 height 21
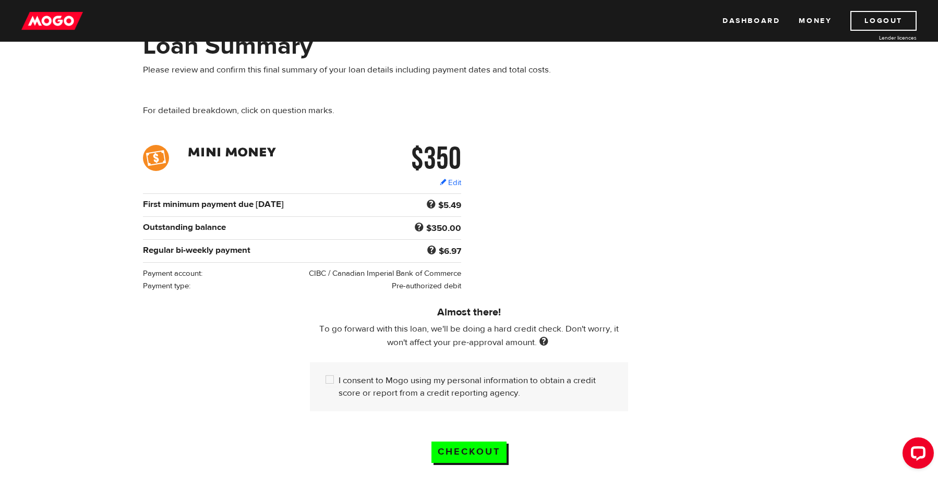
scroll to position [65, 0]
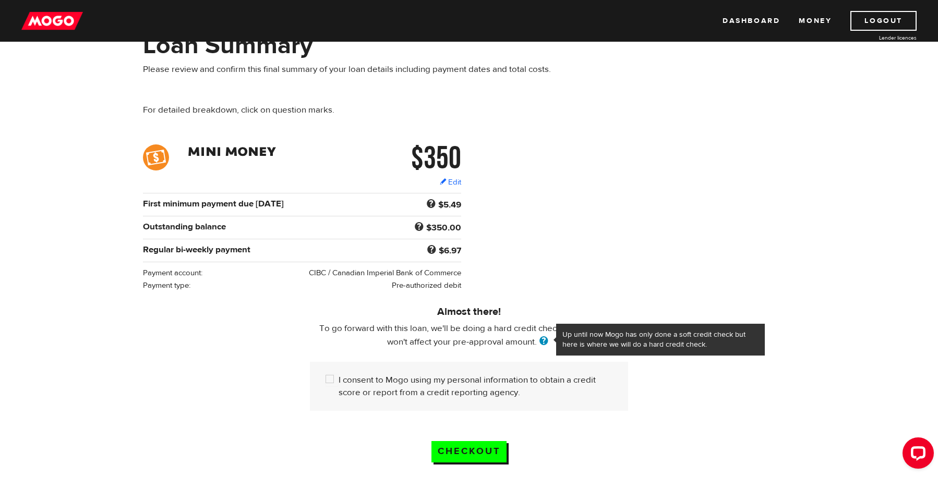
click at [546, 339] on span at bounding box center [544, 341] width 14 height 11
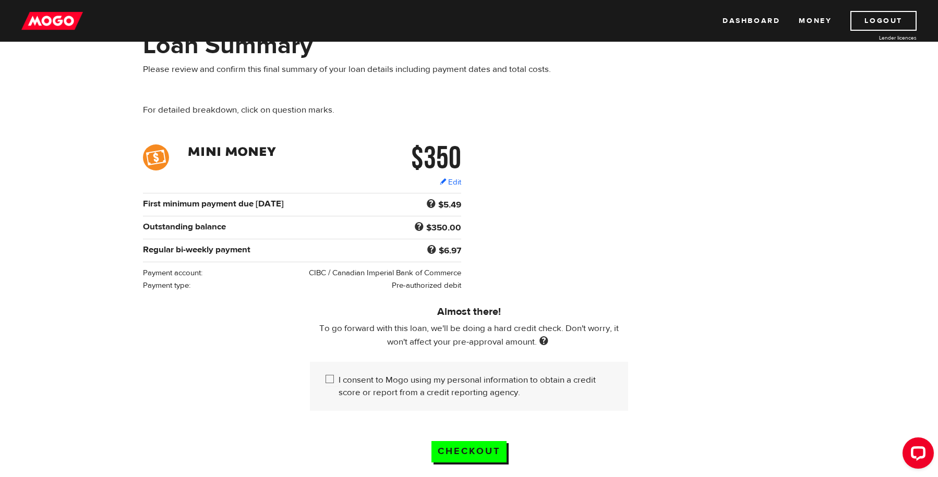
click at [334, 382] on input "I consent to Mogo using my personal information to obtain a credit score or rep…" at bounding box center [332, 380] width 13 height 13
checkbox input "true"
click at [454, 450] on input "Checkout" at bounding box center [468, 451] width 75 height 21
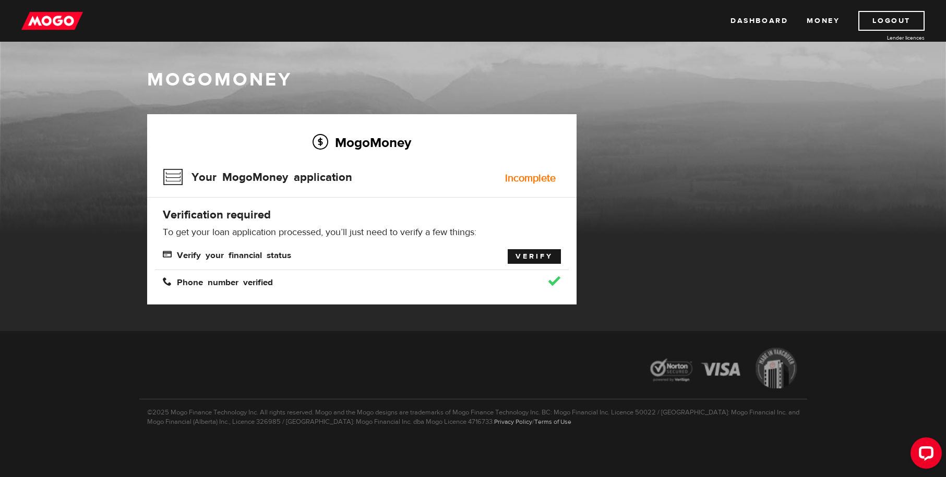
click at [532, 260] on link "Verify" at bounding box center [534, 256] width 53 height 15
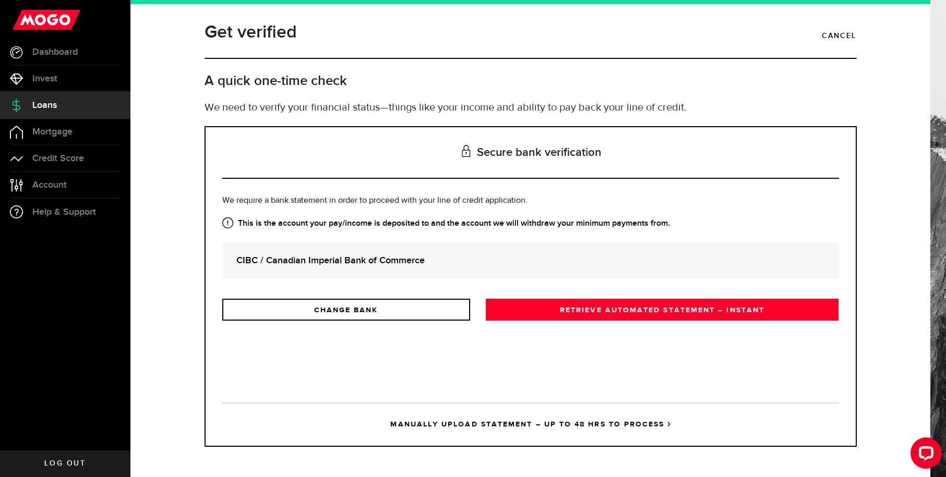
click at [401, 257] on strong "CIBC / Canadian Imperial Bank of Commerce" at bounding box center [530, 261] width 588 height 14
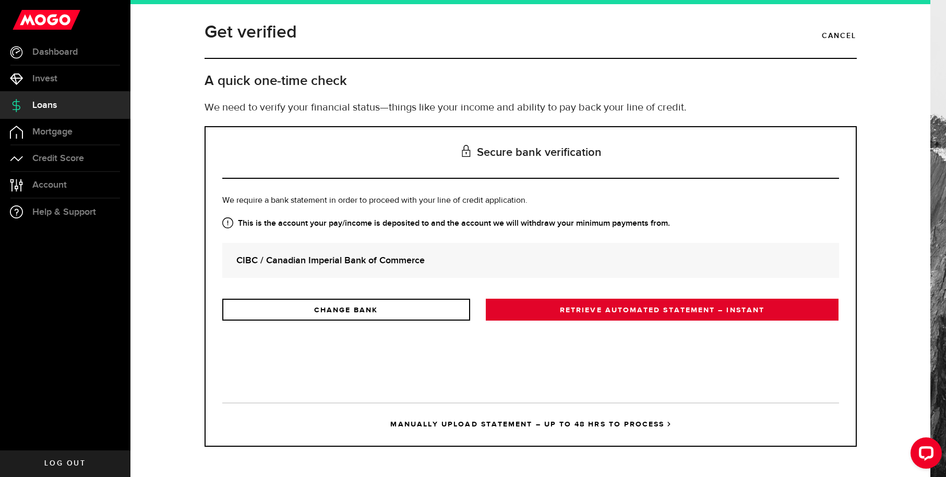
click at [555, 309] on link "RETRIEVE AUTOMATED STATEMENT – INSTANT" at bounding box center [662, 310] width 353 height 22
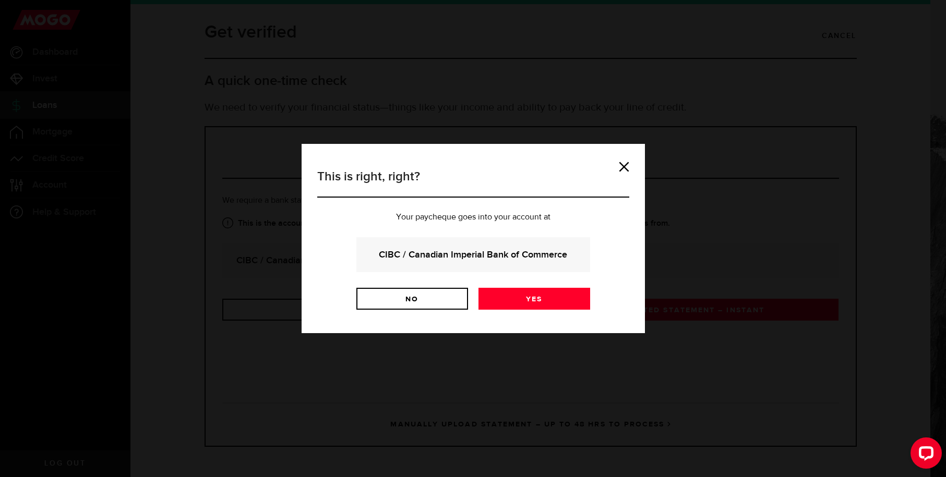
click at [480, 252] on strong "CIBC / Canadian Imperial Bank of Commerce" at bounding box center [473, 255] width 206 height 14
click at [542, 293] on link "Yes" at bounding box center [534, 299] width 112 height 22
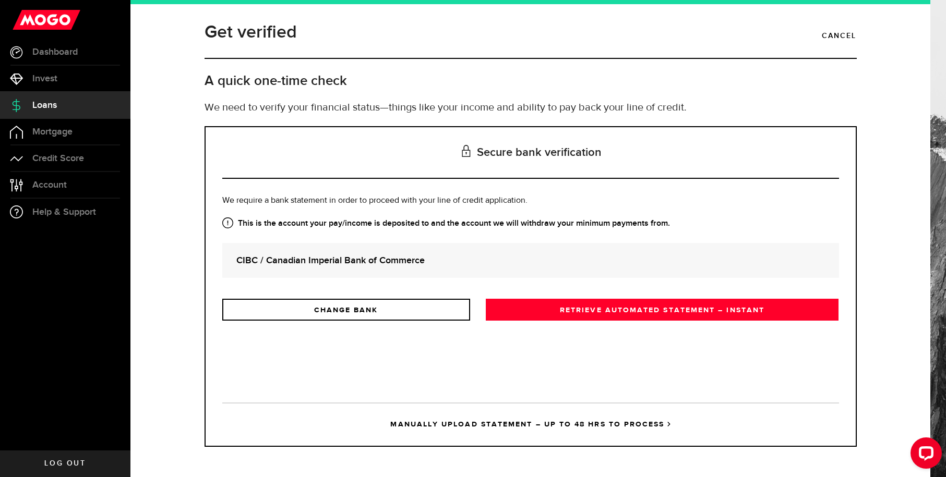
click at [599, 427] on link "MANUALLY UPLOAD STATEMENT – UP TO 48 HRS TO PROCESS" at bounding box center [530, 424] width 617 height 43
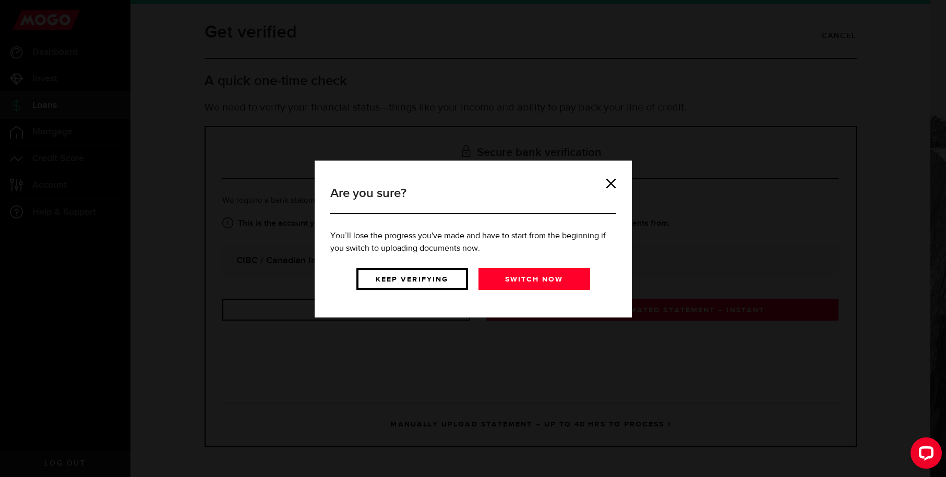
click at [436, 278] on link "Keep verifying" at bounding box center [412, 279] width 112 height 22
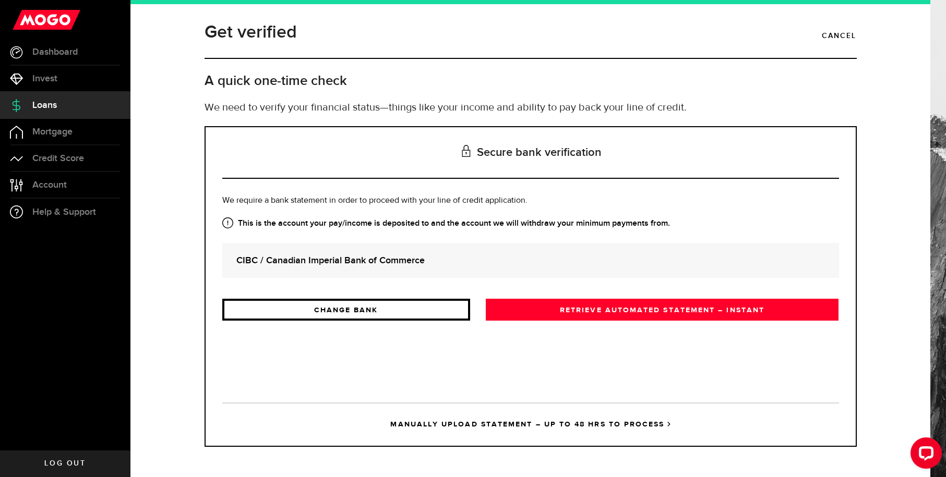
click at [392, 308] on link "CHANGE BANK" at bounding box center [346, 310] width 248 height 22
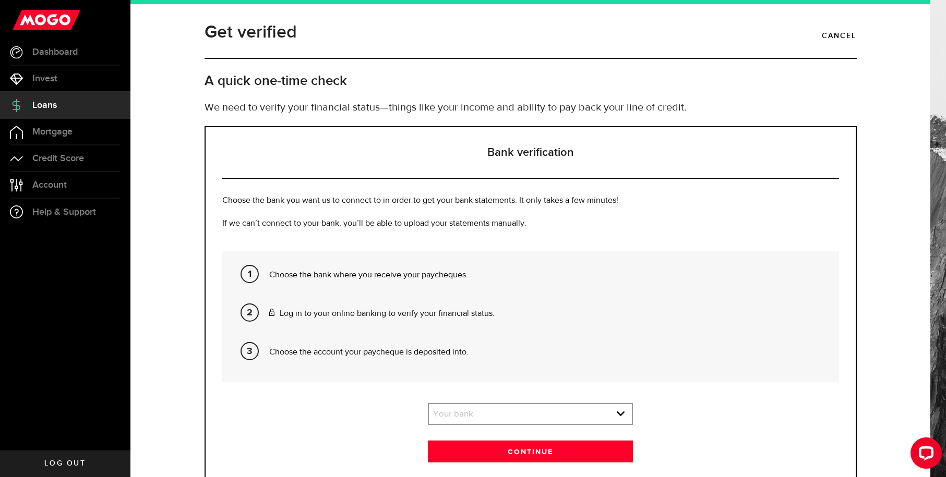
scroll to position [51, 0]
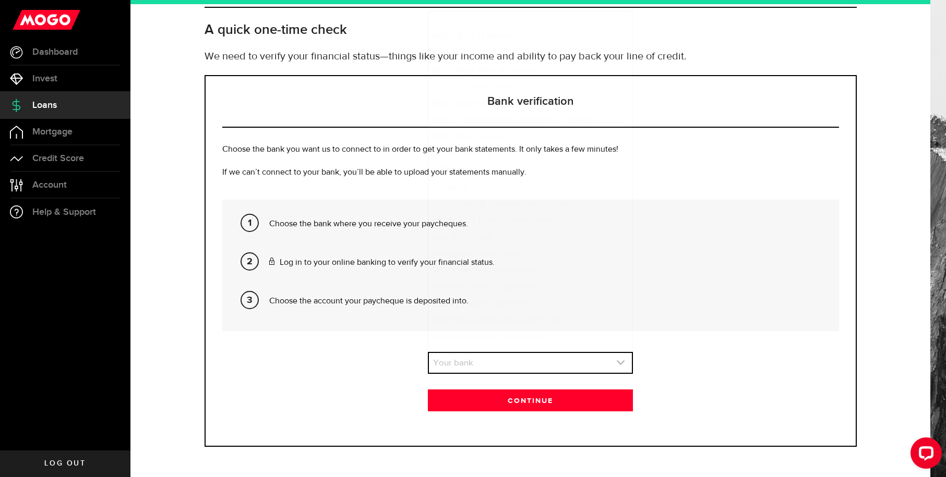
click at [455, 364] on link "expand select" at bounding box center [530, 363] width 203 height 20
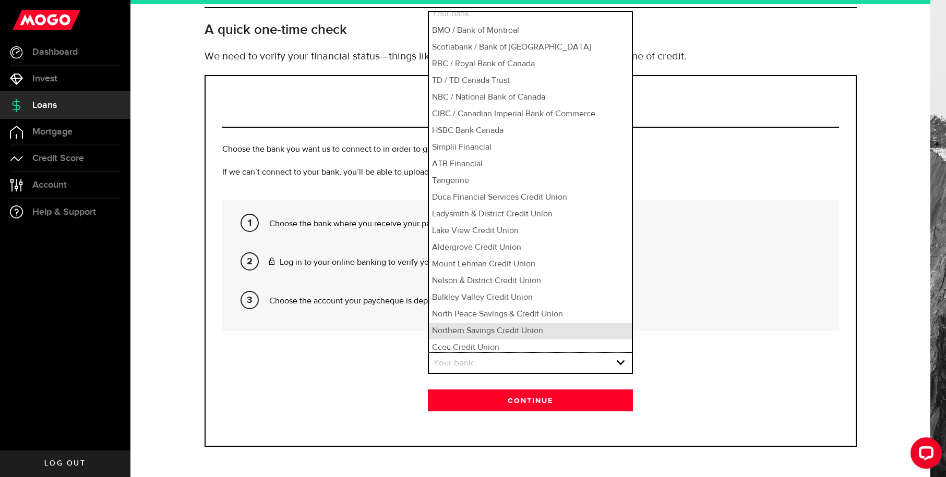
scroll to position [0, 0]
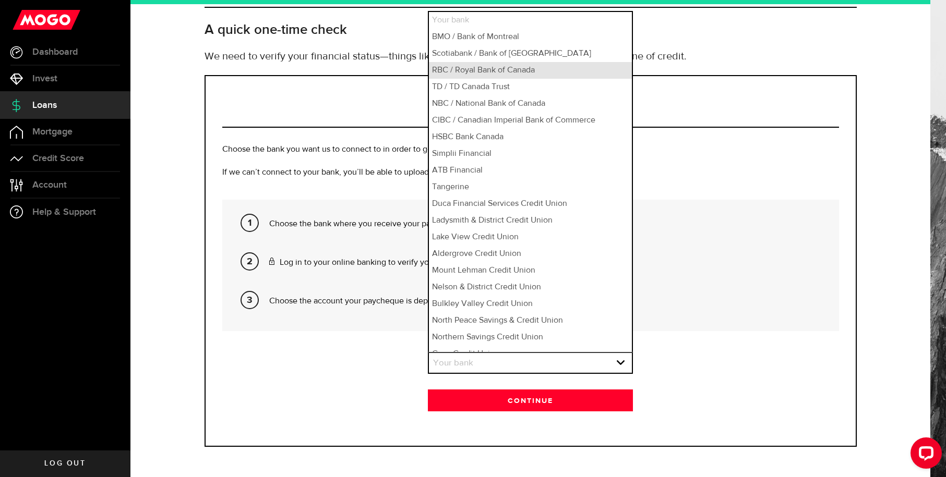
click at [504, 75] on li "RBC / Royal Bank of Canada" at bounding box center [530, 70] width 203 height 17
select select "3"
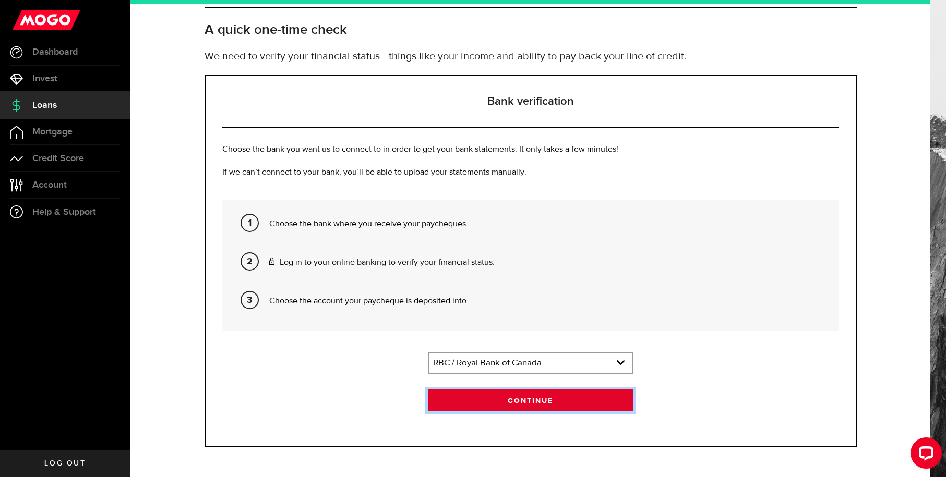
click at [489, 400] on button "Continue" at bounding box center [531, 401] width 206 height 22
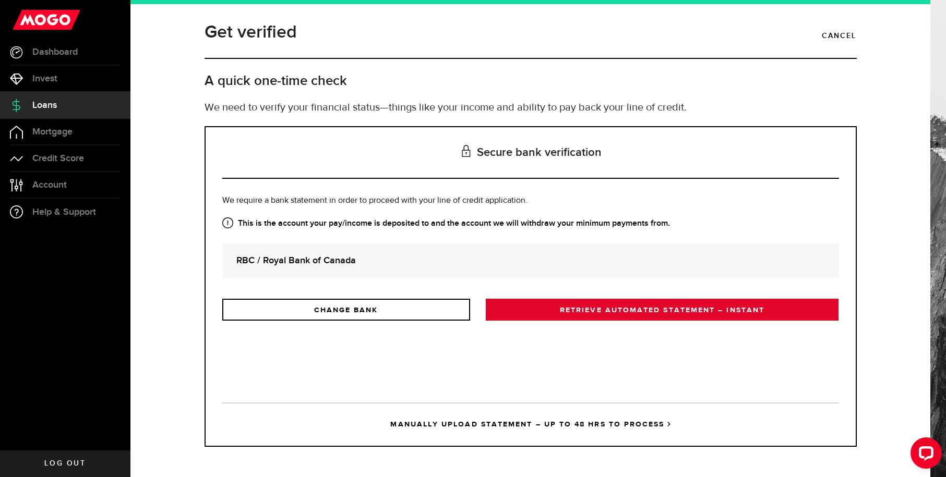
click at [538, 315] on link "RETRIEVE AUTOMATED STATEMENT – INSTANT" at bounding box center [662, 310] width 353 height 22
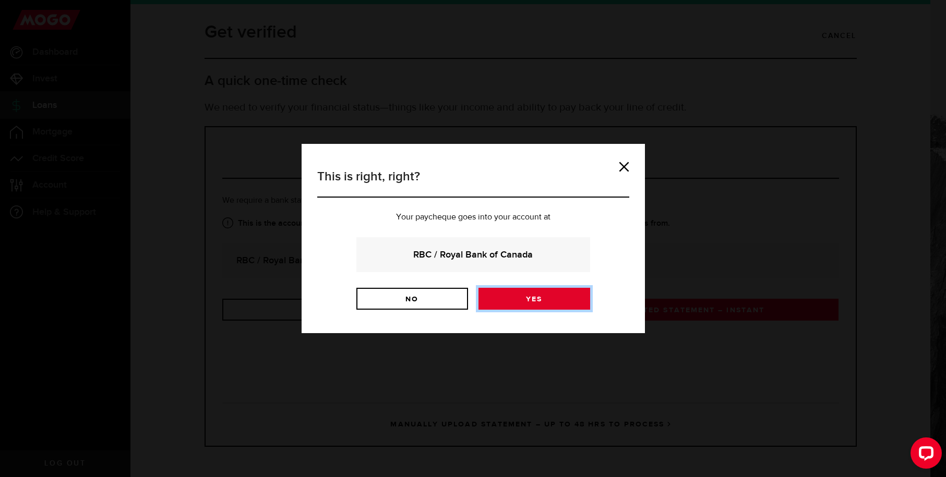
click at [506, 300] on link "Yes" at bounding box center [534, 299] width 112 height 22
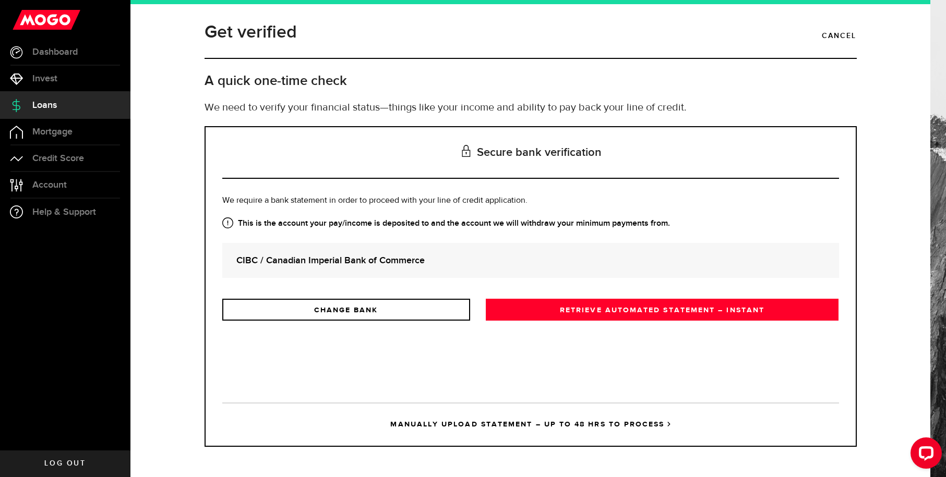
click at [471, 425] on link "MANUALLY UPLOAD STATEMENT – UP TO 48 HRS TO PROCESS" at bounding box center [530, 424] width 617 height 43
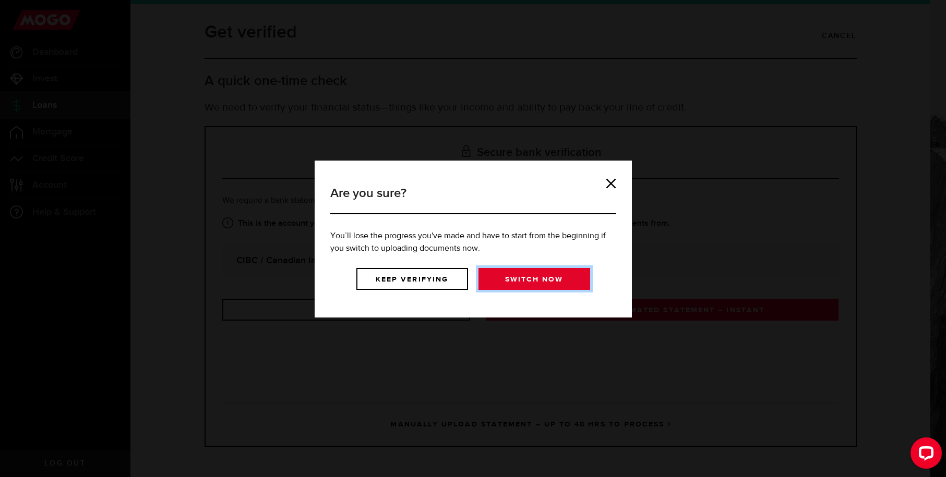
click at [500, 270] on link "Switch now" at bounding box center [534, 279] width 112 height 22
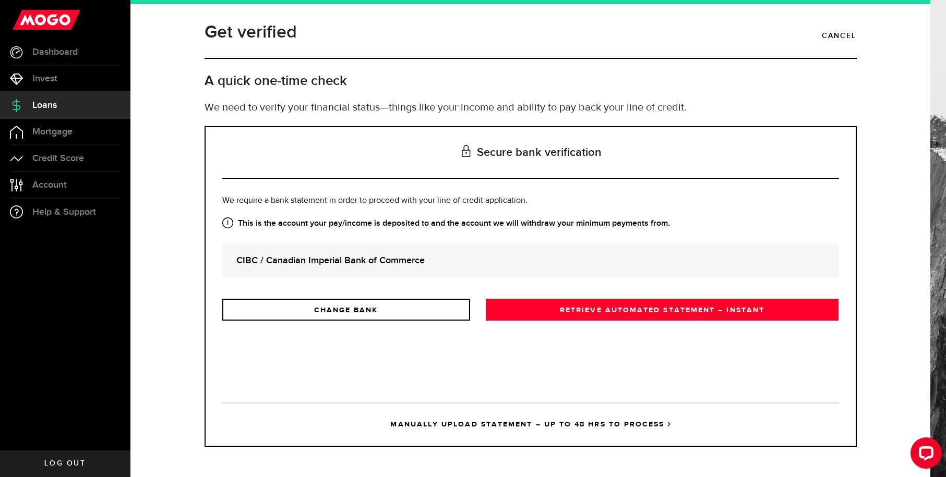
click at [429, 418] on link "MANUALLY UPLOAD STATEMENT – UP TO 48 HRS TO PROCESS" at bounding box center [530, 424] width 617 height 43
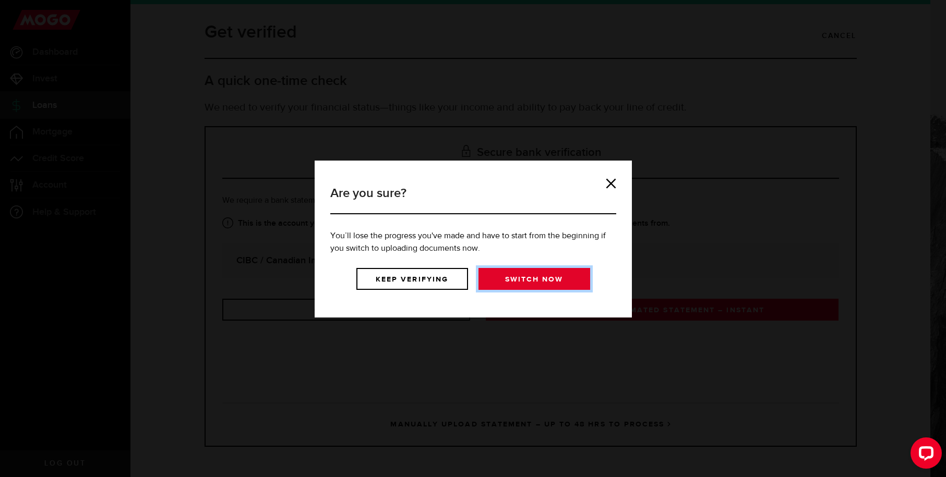
click at [516, 281] on link "Switch now" at bounding box center [534, 279] width 112 height 22
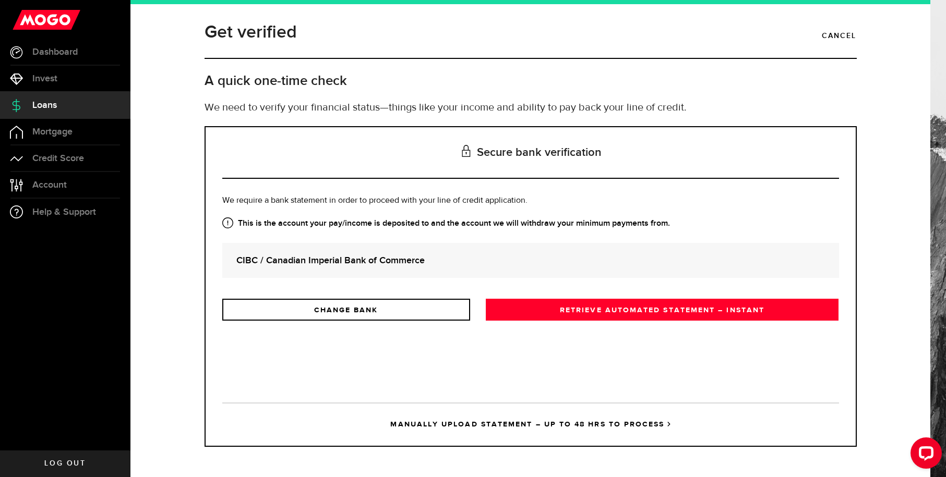
click at [463, 430] on link "MANUALLY UPLOAD STATEMENT – UP TO 48 HRS TO PROCESS" at bounding box center [530, 424] width 617 height 43
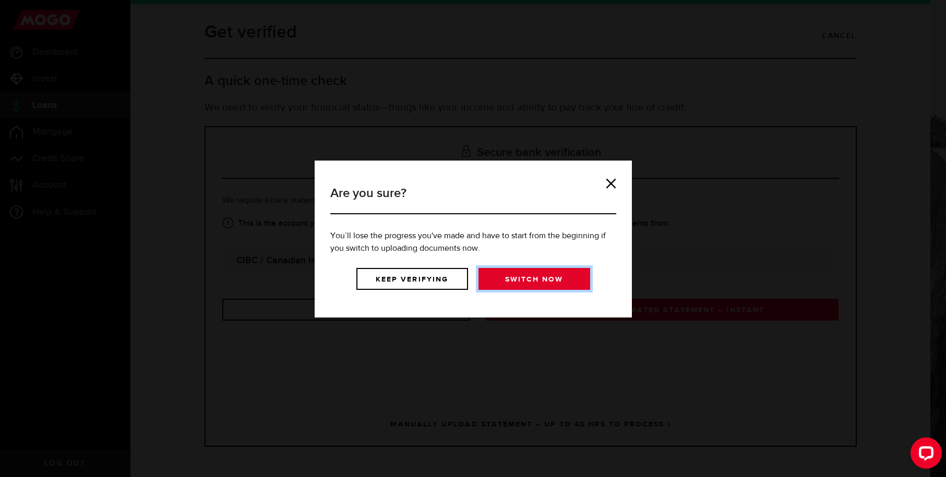
click at [542, 279] on link "Switch now" at bounding box center [534, 279] width 112 height 22
